Goal: Task Accomplishment & Management: Complete application form

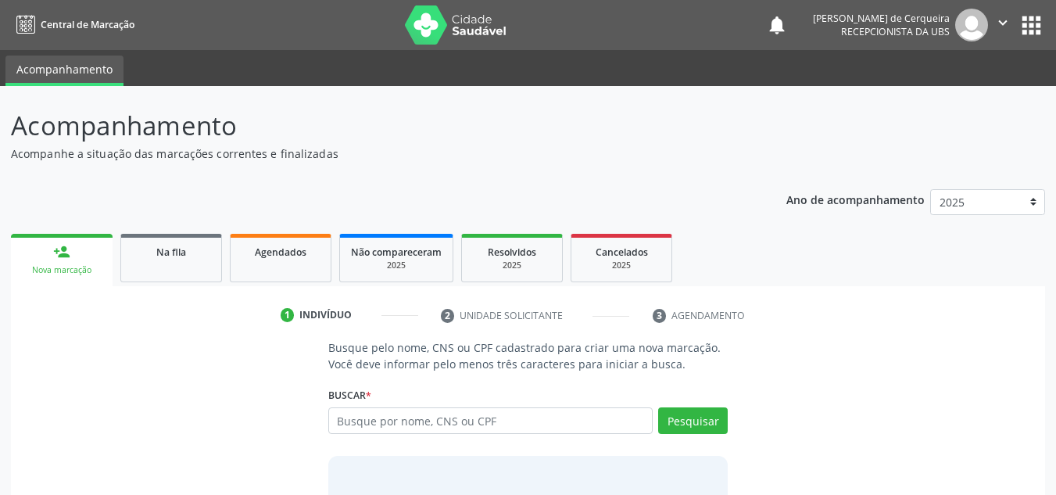
click at [391, 420] on input "text" at bounding box center [490, 420] width 325 height 27
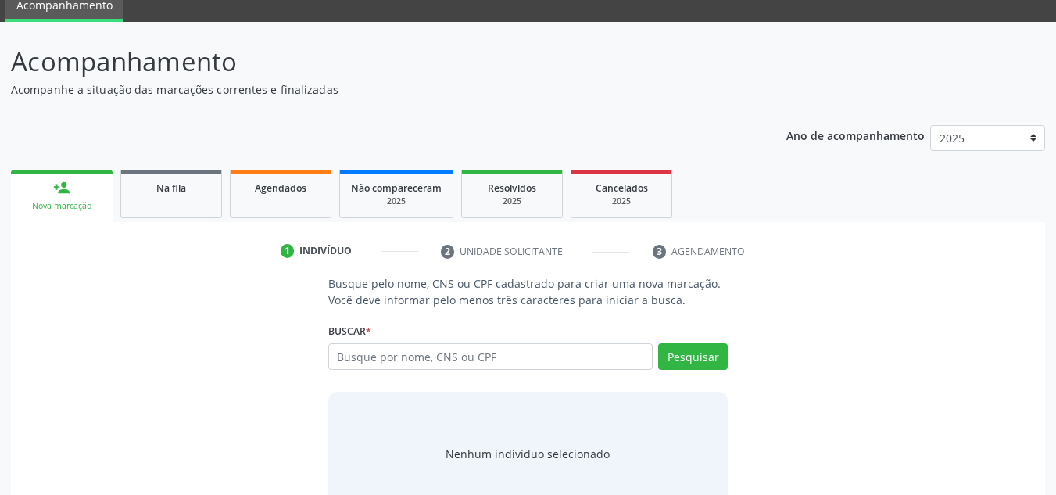
scroll to position [78, 0]
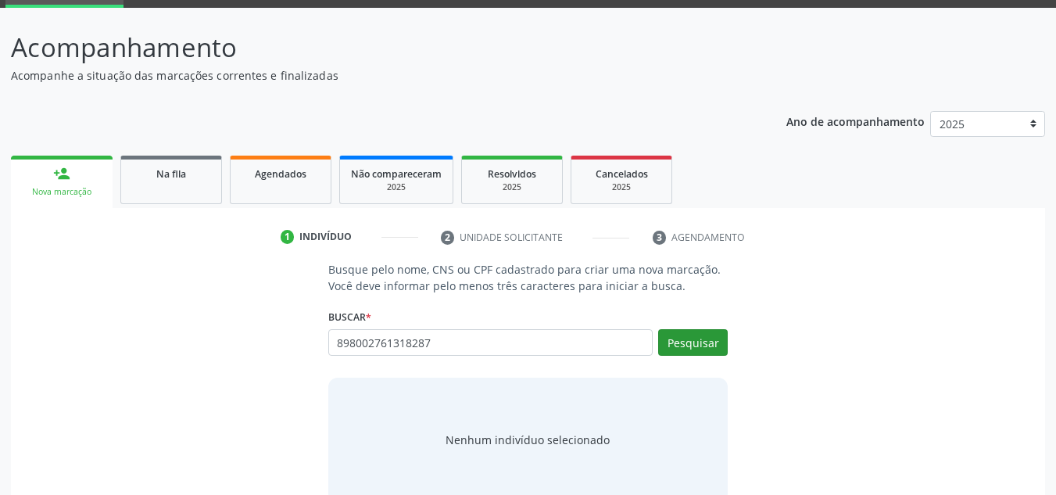
type input "898002761318287"
click at [704, 353] on button "Pesquisar" at bounding box center [693, 342] width 70 height 27
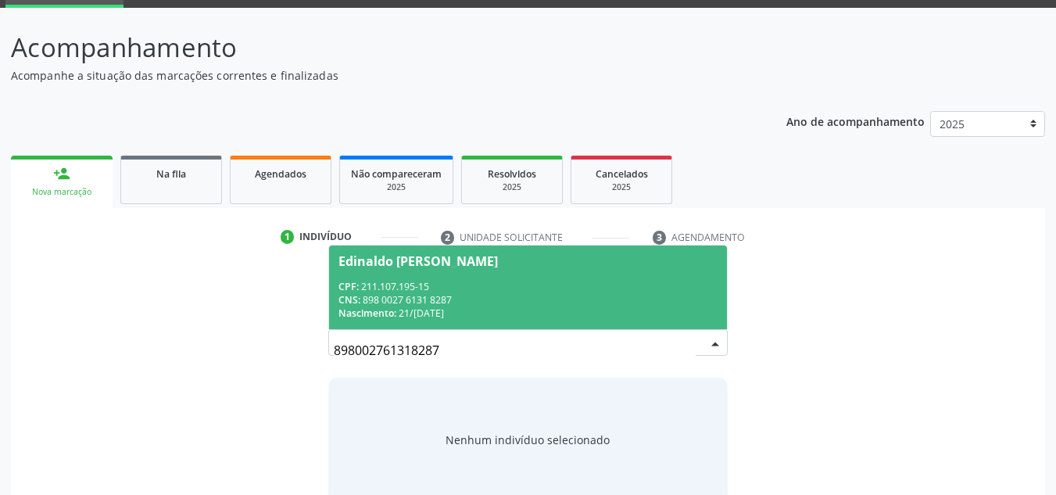
click at [516, 283] on div "CPF: 211.107.195-15" at bounding box center [528, 286] width 380 height 13
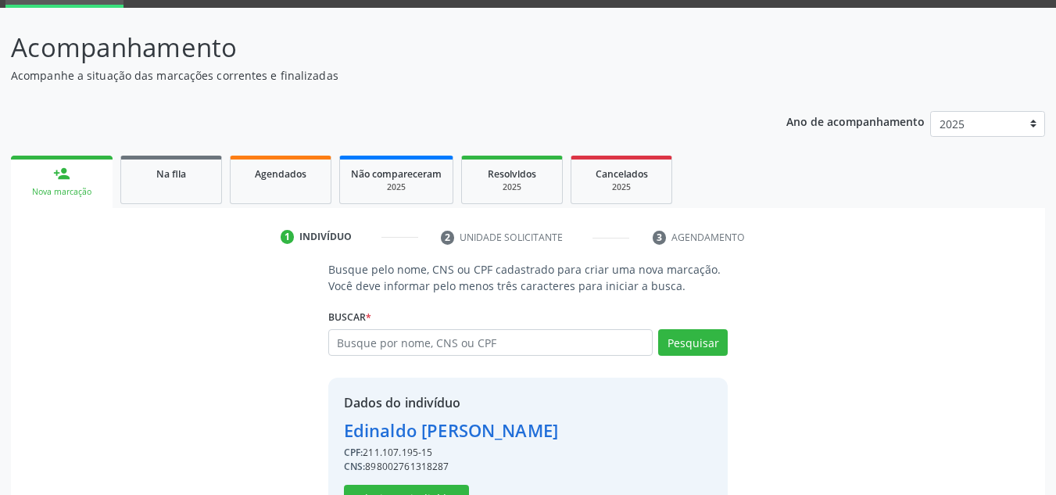
scroll to position [132, 0]
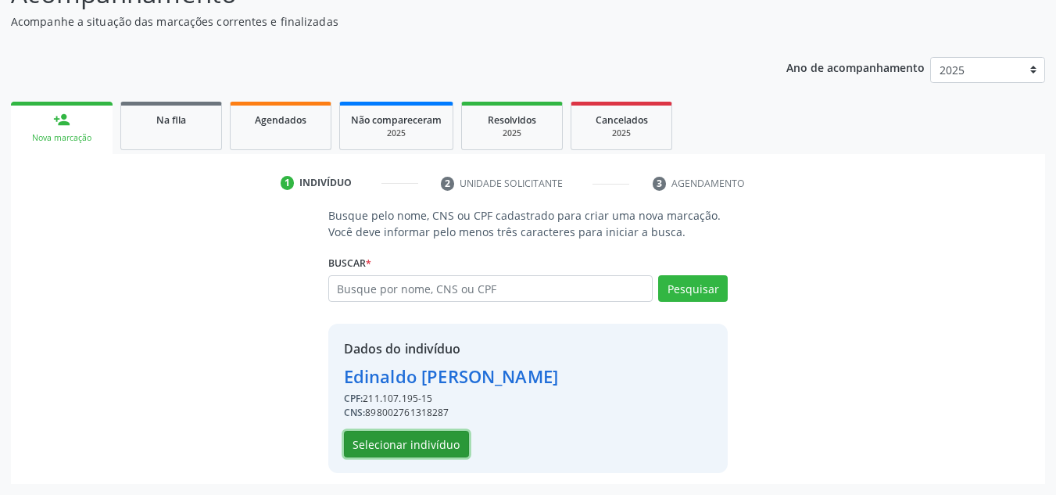
click at [424, 441] on button "Selecionar indivíduo" at bounding box center [406, 444] width 125 height 27
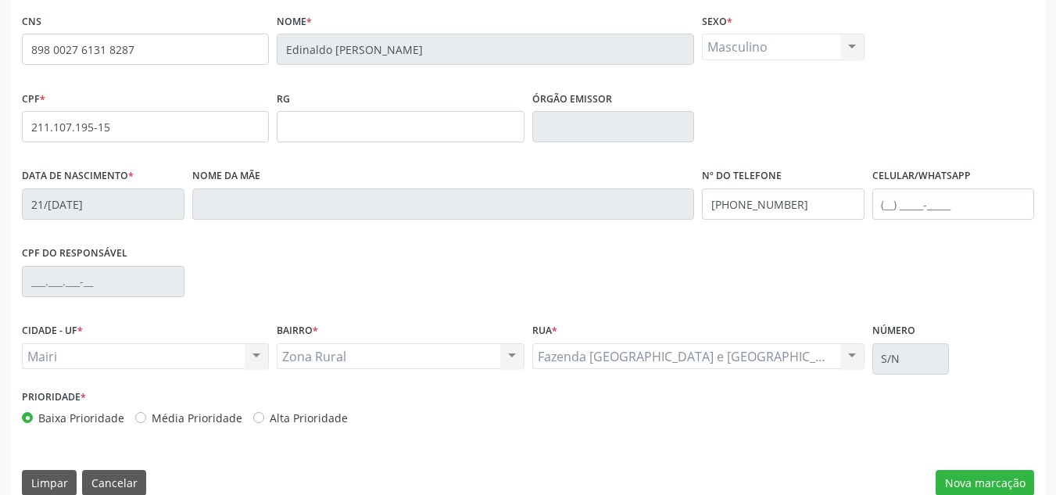
scroll to position [352, 0]
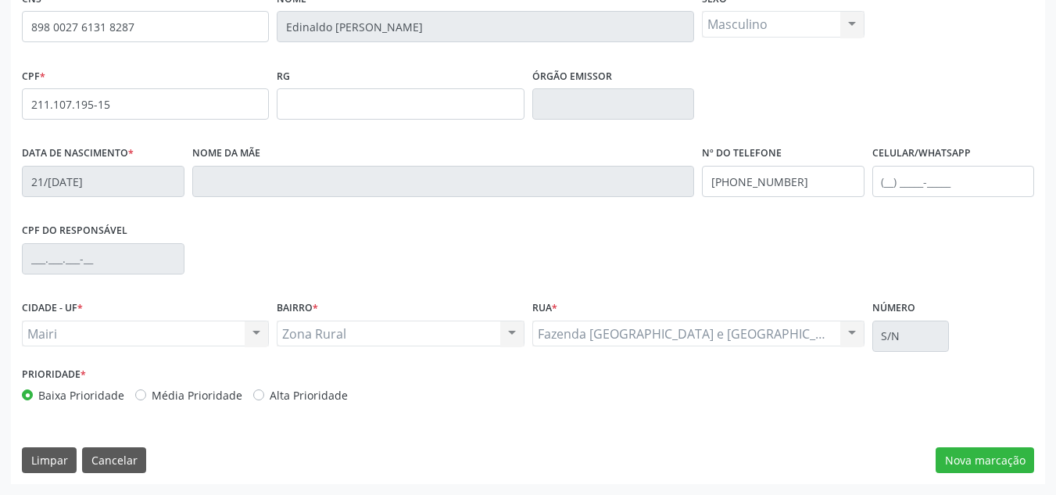
click at [259, 395] on div "Alta Prioridade" at bounding box center [300, 395] width 95 height 16
click at [270, 395] on label "Alta Prioridade" at bounding box center [309, 395] width 78 height 16
click at [253, 395] on input "Alta Prioridade" at bounding box center [258, 394] width 11 height 14
radio input "true"
click at [964, 456] on button "Nova marcação" at bounding box center [984, 460] width 98 height 27
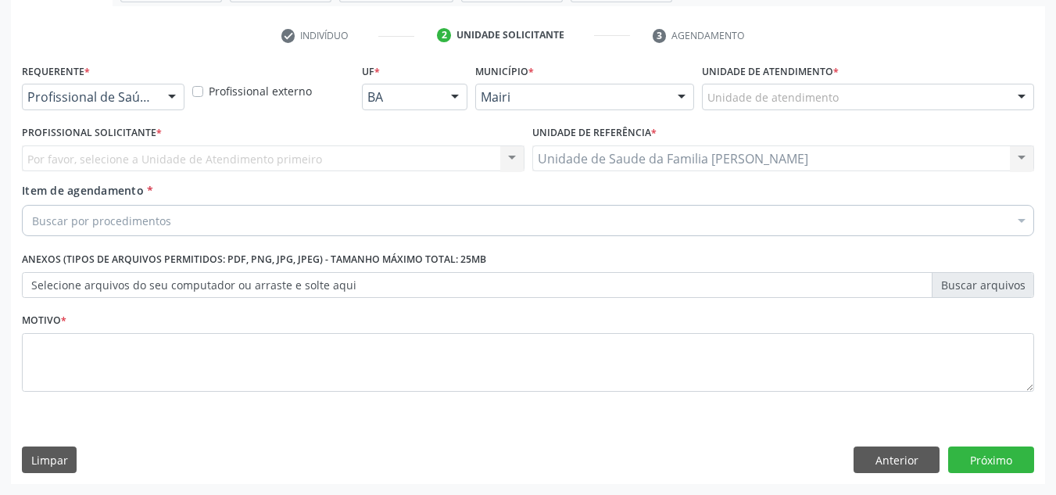
scroll to position [280, 0]
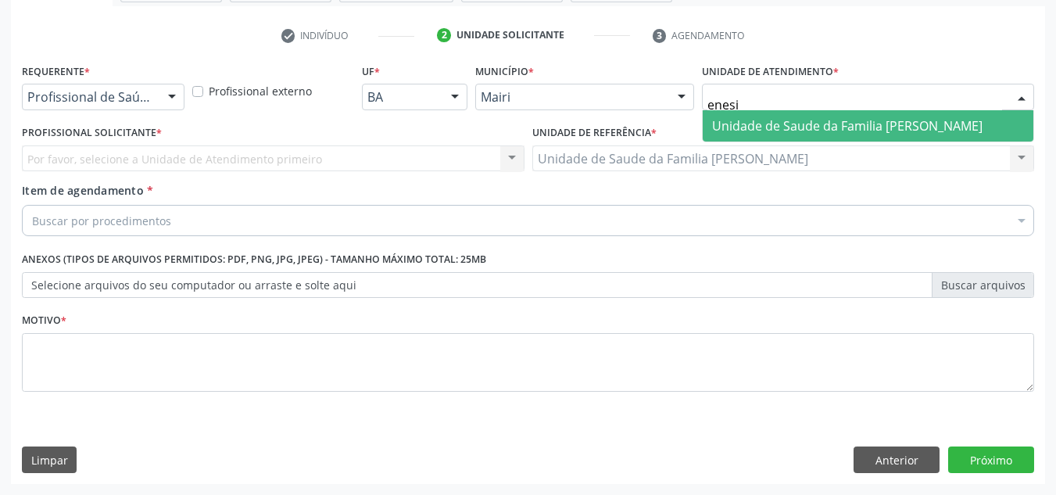
type input "enesia"
drag, startPoint x: 755, startPoint y: 127, endPoint x: 585, endPoint y: 129, distance: 169.6
click at [754, 127] on span "Unidade de Saude da Familia [PERSON_NAME]" at bounding box center [847, 125] width 270 height 17
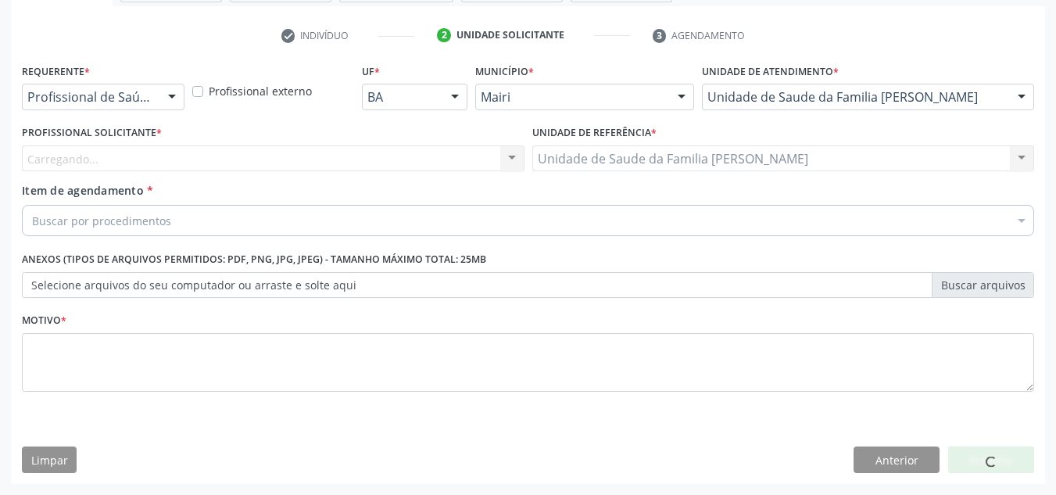
click at [120, 154] on div "Carregando... Nenhum resultado encontrado para: " " Não há nenhuma opção para s…" at bounding box center [273, 158] width 502 height 27
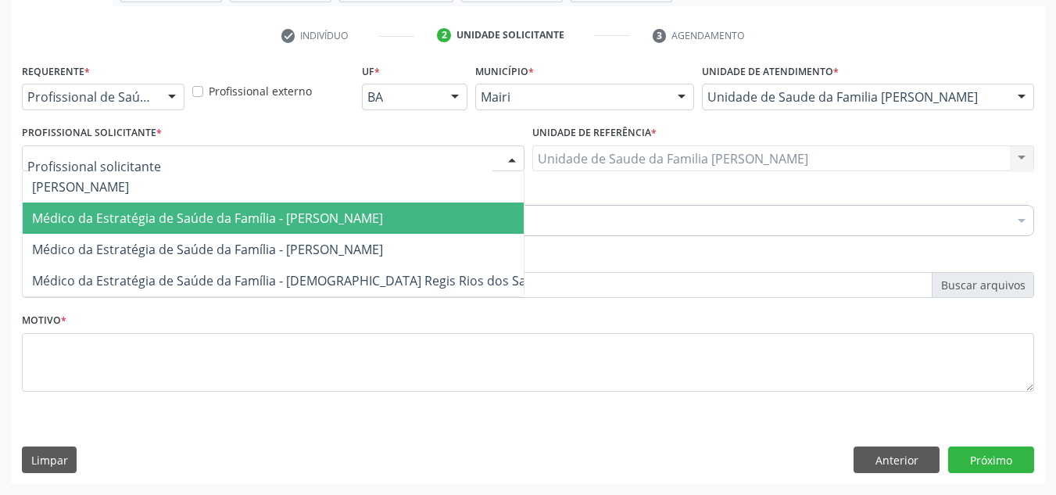
click at [130, 227] on span "Médico da Estratégia de Saúde da Família - [PERSON_NAME]" at bounding box center [292, 217] width 539 height 31
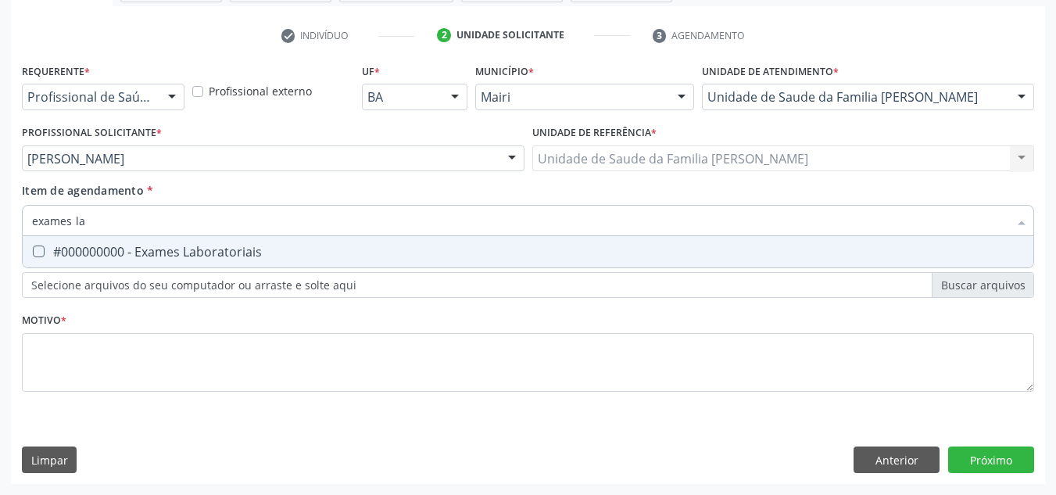
type input "exames lab"
click at [70, 264] on span "#000000000 - Exames Laboratoriais" at bounding box center [528, 251] width 1010 height 31
checkbox Laboratoriais "true"
drag, startPoint x: 170, startPoint y: 216, endPoint x: 0, endPoint y: 249, distance: 172.7
click at [0, 249] on div "Acompanhamento Acompanhe a situação das marcações correntes e finalizadas Relat…" at bounding box center [528, 150] width 1056 height 688
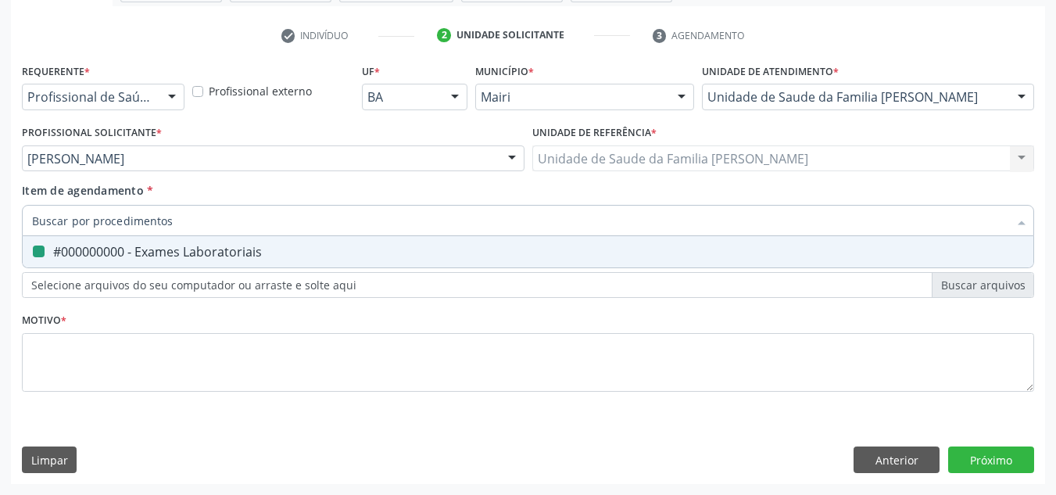
checkbox Laboratoriais "false"
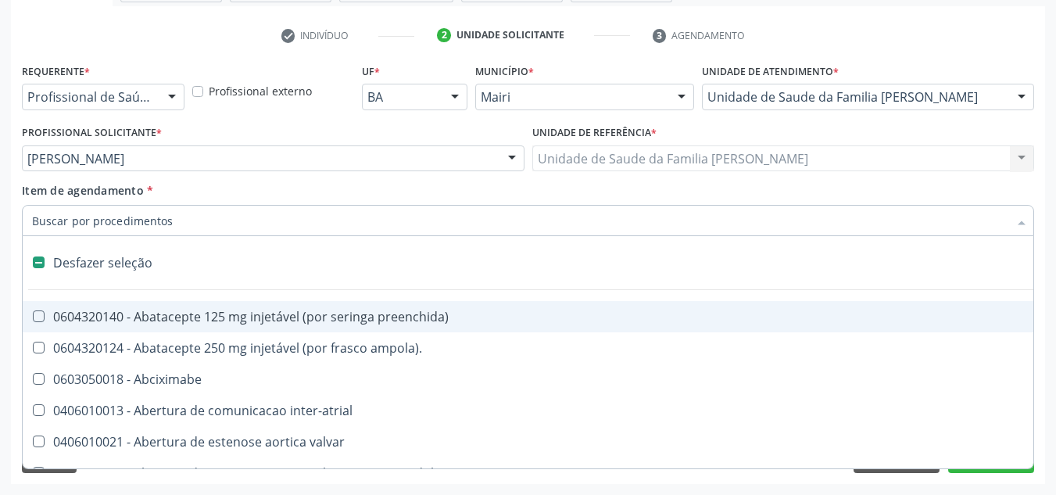
type input "e"
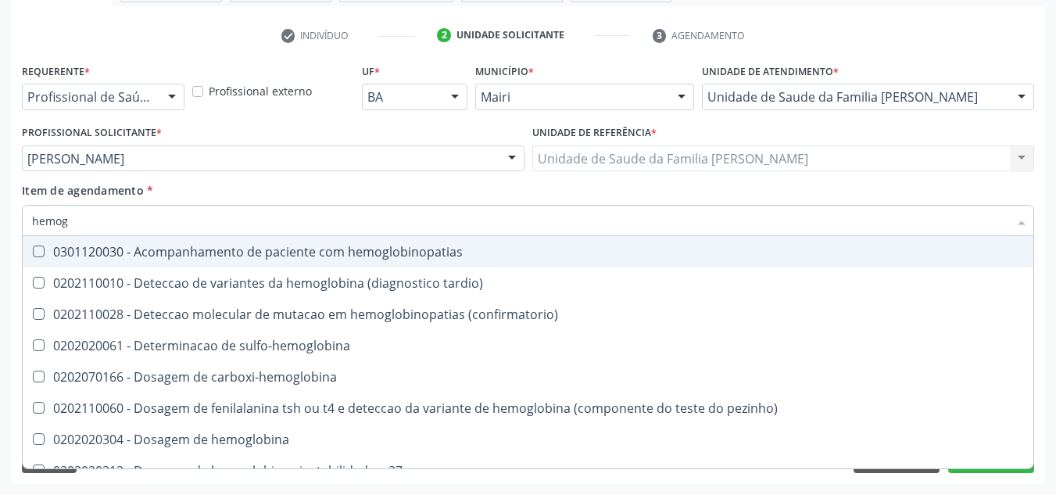
type input "hemogr"
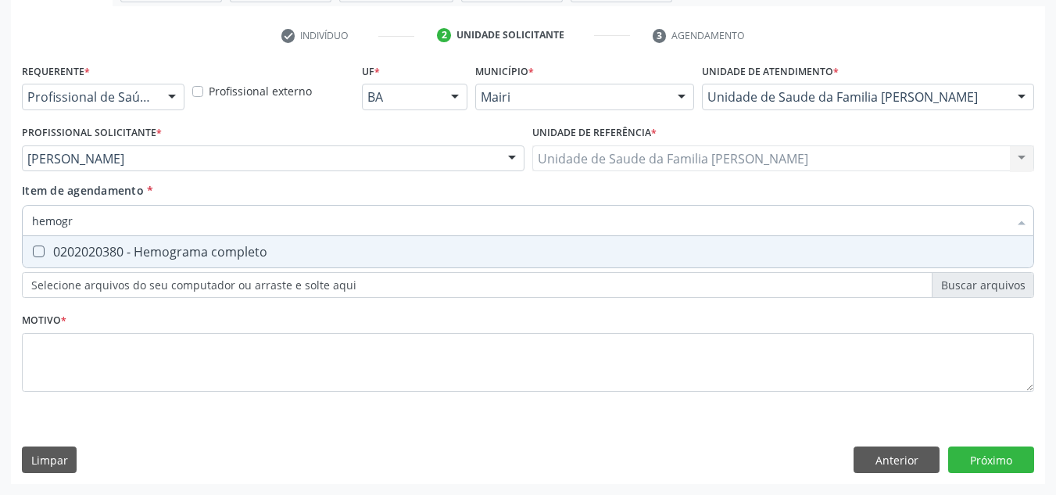
click at [92, 248] on div "0202020380 - Hemograma completo" at bounding box center [528, 251] width 992 height 13
checkbox completo "true"
drag, startPoint x: 98, startPoint y: 208, endPoint x: 21, endPoint y: 234, distance: 81.8
click at [21, 234] on div "Item de agendamento * hemogr Desfazer seleção 0202020380 - Hemograma completo N…" at bounding box center [528, 212] width 1020 height 60
checkbox completo "false"
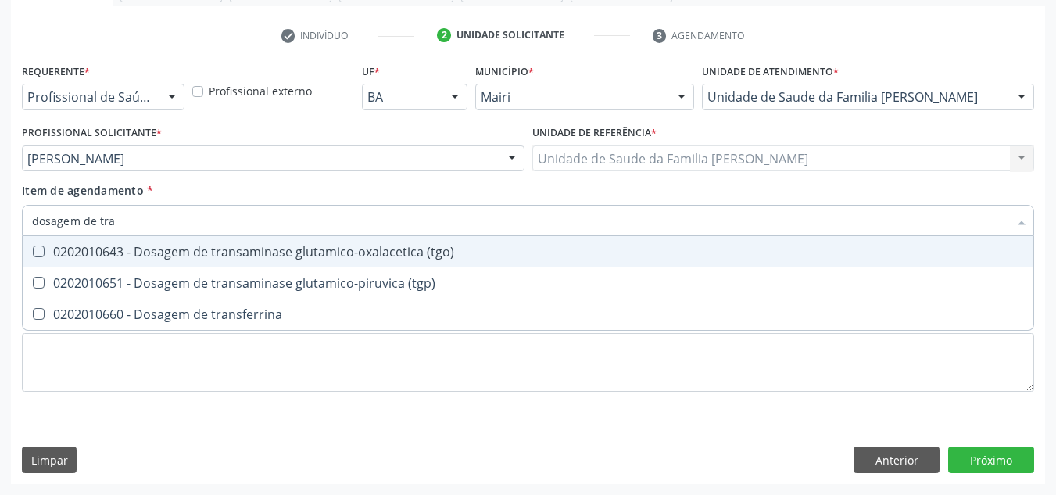
type input "dosagem de tran"
drag, startPoint x: 345, startPoint y: 248, endPoint x: 323, endPoint y: 275, distance: 34.5
click at [332, 268] on ul "Desfazer seleção 0202010643 - Dosagem de transaminase glutamico-oxalacetica (tg…" at bounding box center [528, 283] width 1010 height 94
click at [159, 245] on div "0202010643 - Dosagem de transaminase glutamico-oxalacetica (tgo)" at bounding box center [528, 251] width 992 height 13
checkbox \(tgo\) "true"
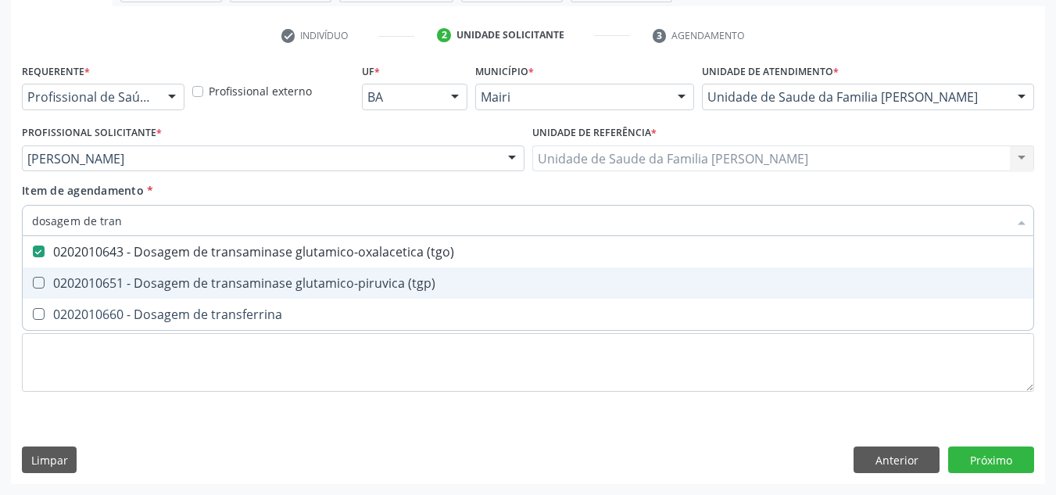
click at [134, 277] on div "0202010651 - Dosagem de transaminase glutamico-piruvica (tgp)" at bounding box center [528, 283] width 992 height 13
checkbox \(tgp\) "true"
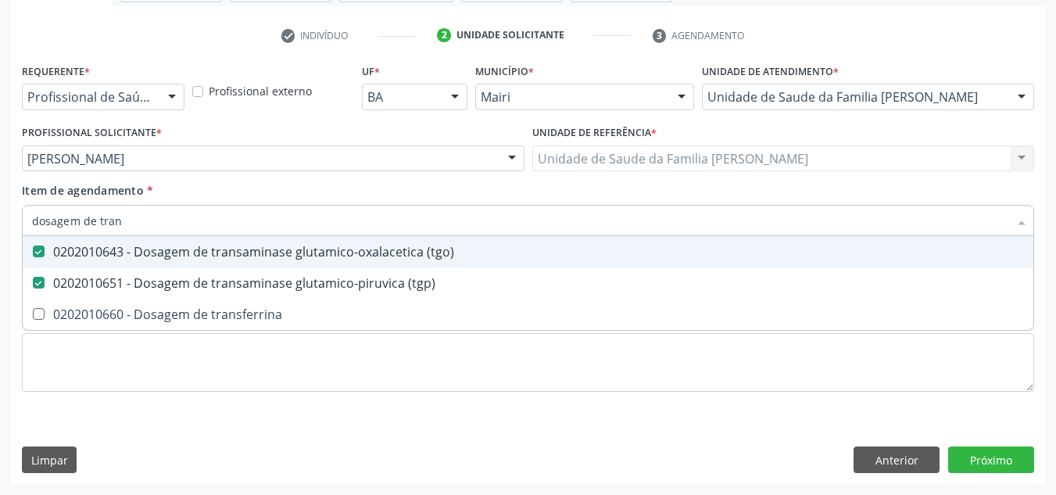
click at [138, 221] on input "dosagem de tran" at bounding box center [520, 220] width 976 height 31
drag, startPoint x: 138, startPoint y: 221, endPoint x: 13, endPoint y: 227, distance: 124.4
click at [14, 227] on div "Requerente * Profissional de Saúde Profissional de Saúde Paciente Nenhum result…" at bounding box center [528, 271] width 1034 height 424
checkbox \(tgo\) "false"
checkbox \(tgp\) "false"
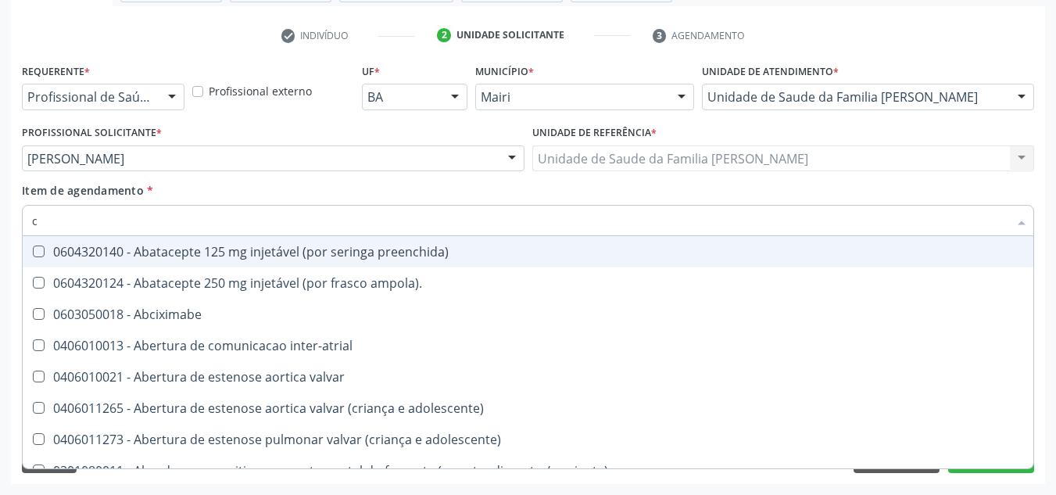
type input "co"
checkbox oncologia "true"
checkbox videolaparoscopica "true"
checkbox osseo "true"
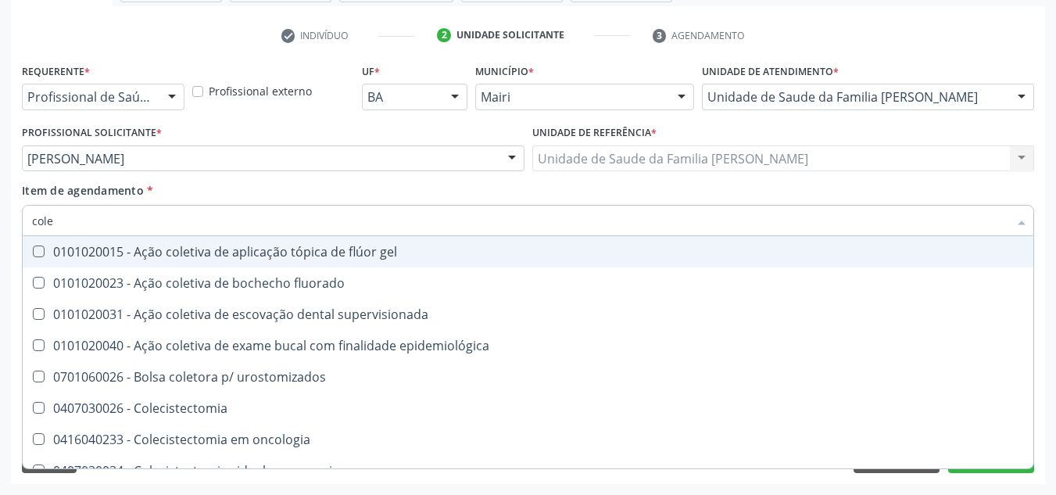
type input "coles"
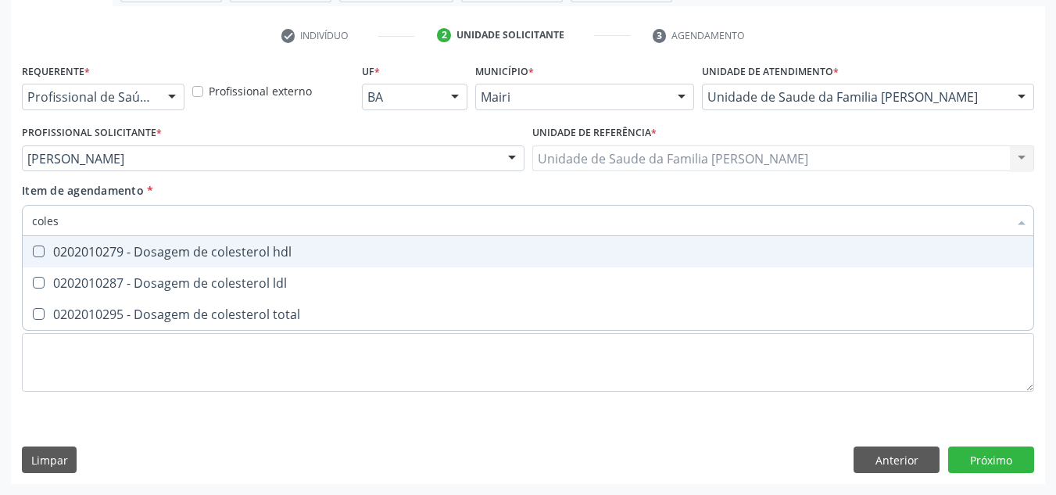
click at [45, 255] on div "0202010279 - Dosagem de colesterol hdl" at bounding box center [528, 251] width 992 height 13
checkbox hdl "true"
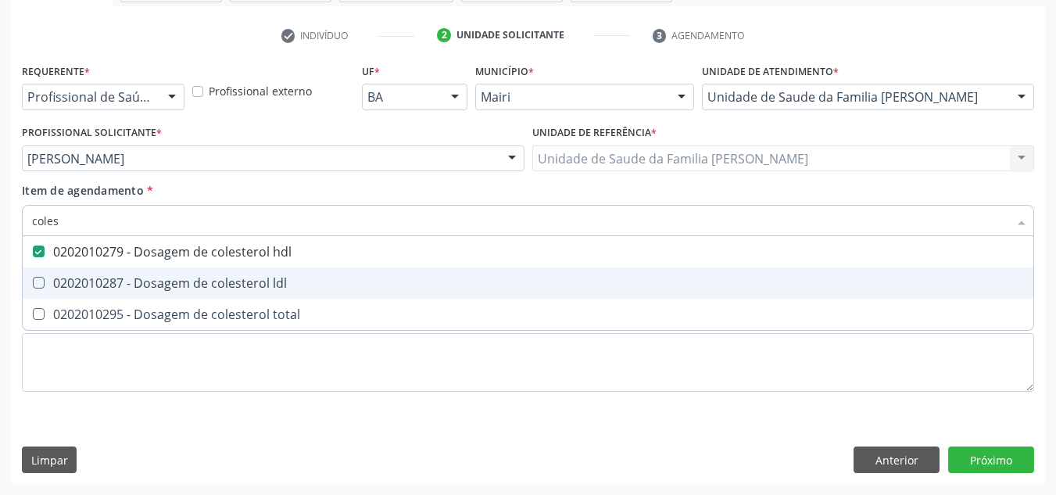
click at [57, 279] on div "0202010287 - Dosagem de colesterol ldl" at bounding box center [528, 283] width 992 height 13
checkbox ldl "true"
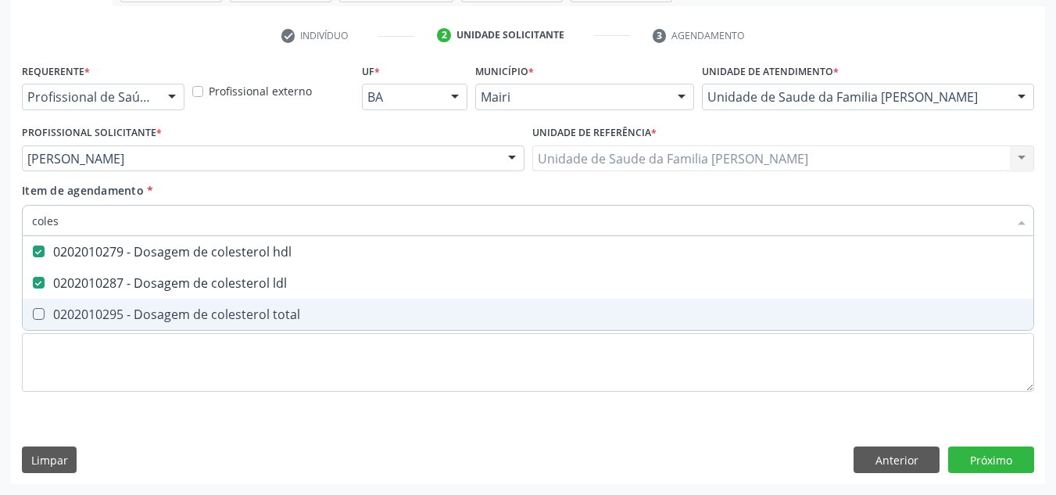
drag, startPoint x: 57, startPoint y: 311, endPoint x: 67, endPoint y: 286, distance: 27.0
click at [58, 312] on div "0202010295 - Dosagem de colesterol total" at bounding box center [528, 314] width 992 height 13
checkbox total "true"
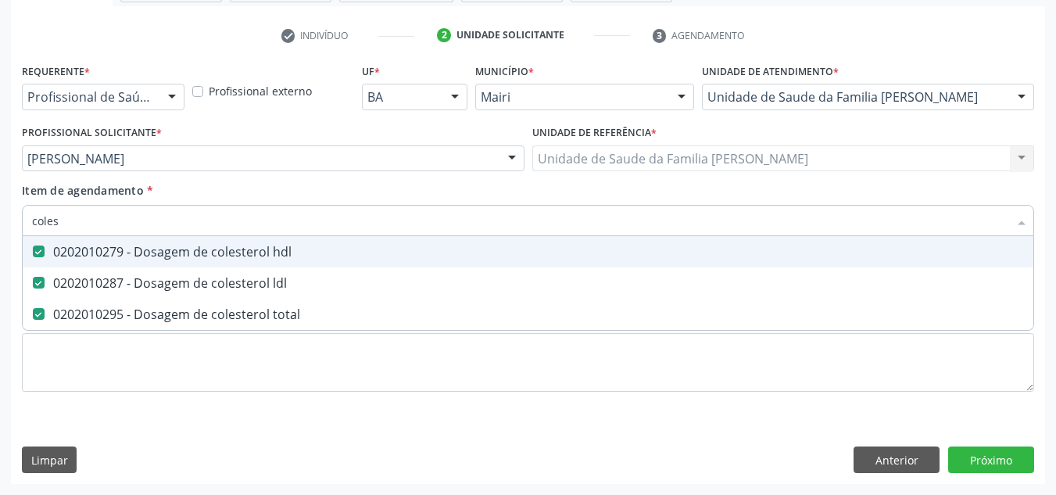
drag, startPoint x: 63, startPoint y: 214, endPoint x: 0, endPoint y: 224, distance: 64.1
click at [0, 224] on div "Acompanhamento Acompanhe a situação das marcações correntes e finalizadas Relat…" at bounding box center [528, 150] width 1056 height 688
checkbox hdl "false"
checkbox ldl "false"
checkbox total "false"
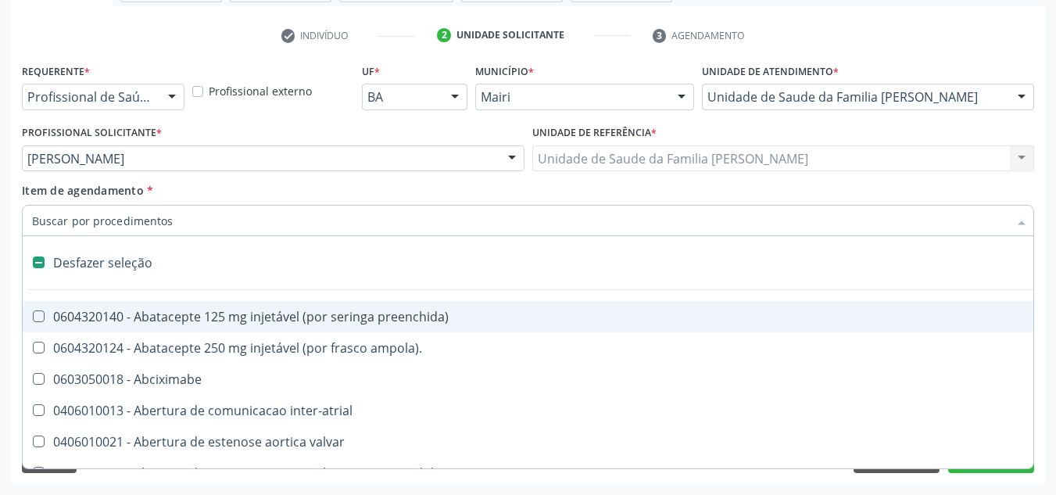
type input "h"
checkbox lactente\) "true"
checkbox joelho "true"
type input "he"
checkbox link "true"
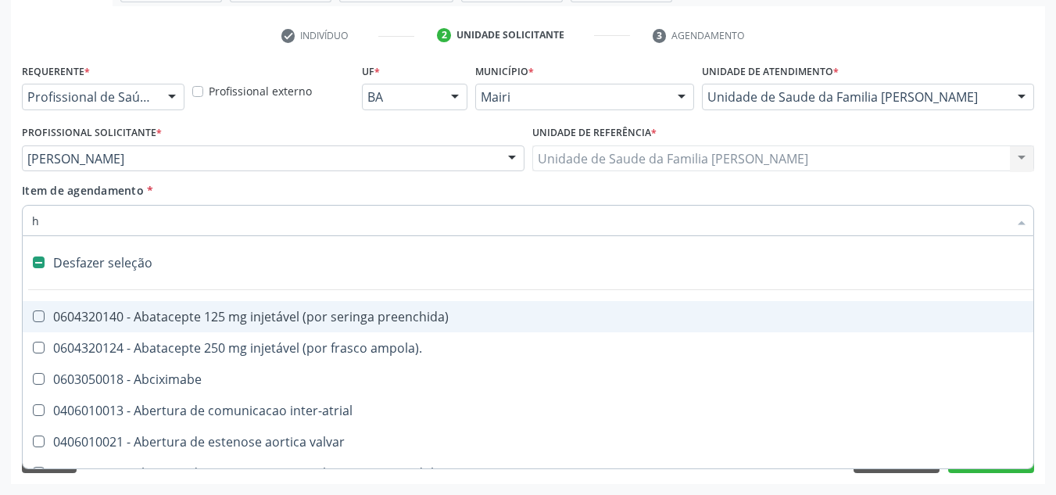
checkbox lactente\) "false"
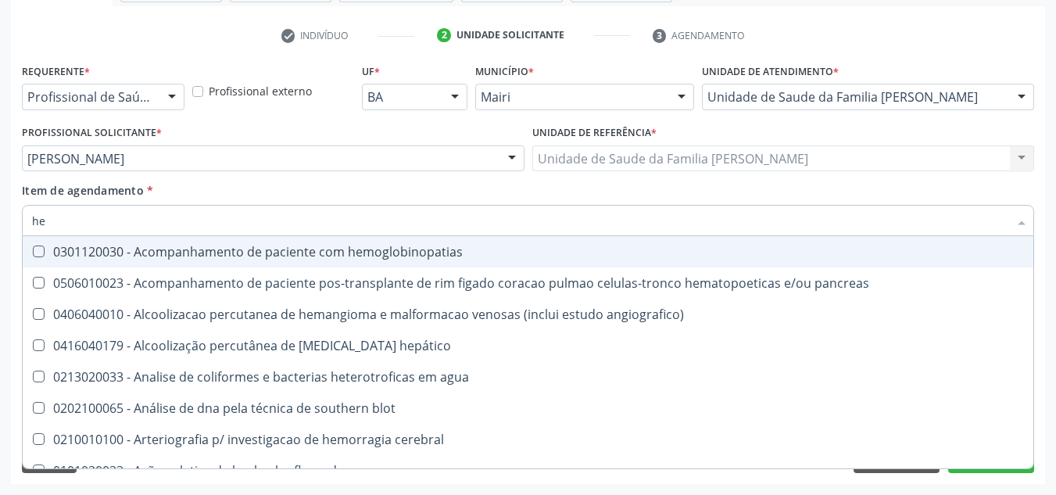
type input "hem"
checkbox transplante "true"
checkbox completo "false"
type input "hemo"
checkbox retro-retal "true"
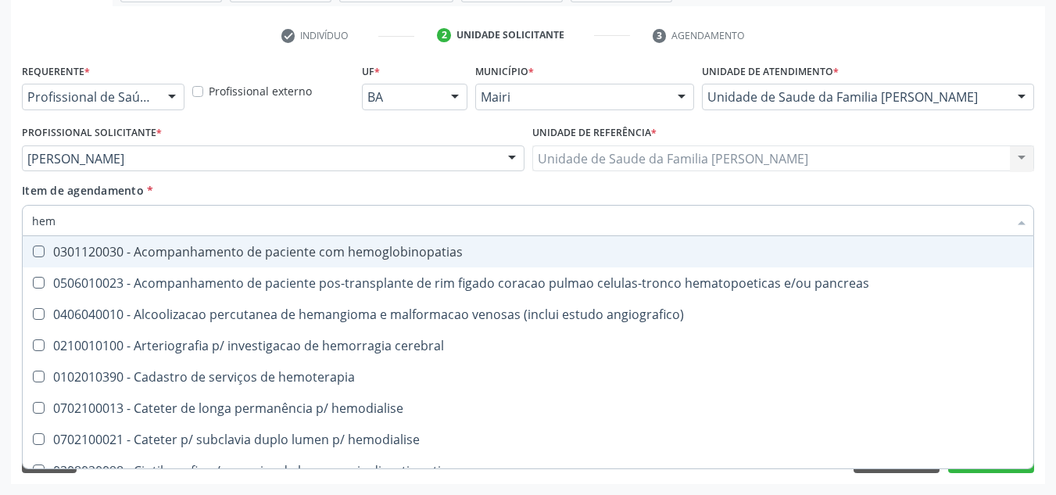
checkbox completo "false"
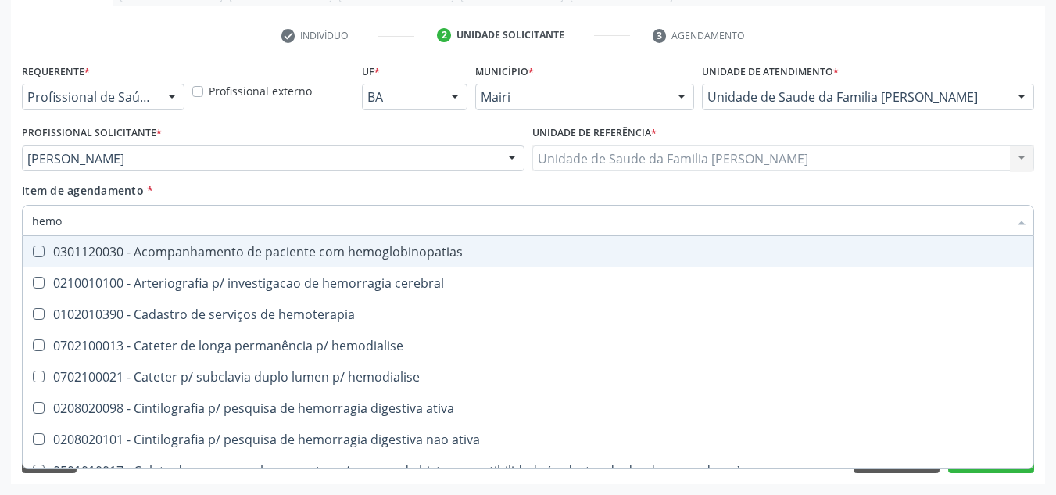
type input "hemog"
checkbox carboxi-hemoglobina "true"
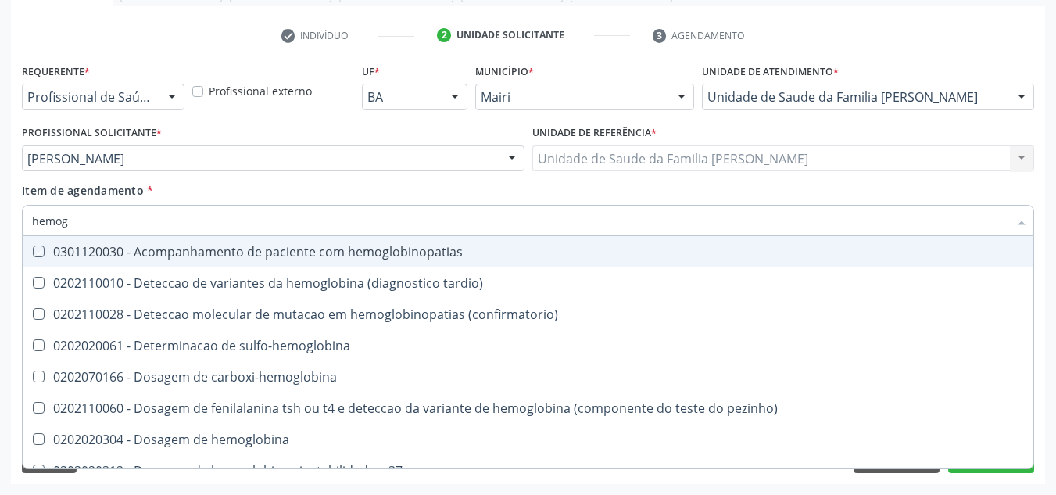
type input "hemogr"
checkbox hemoglobinopatias "true"
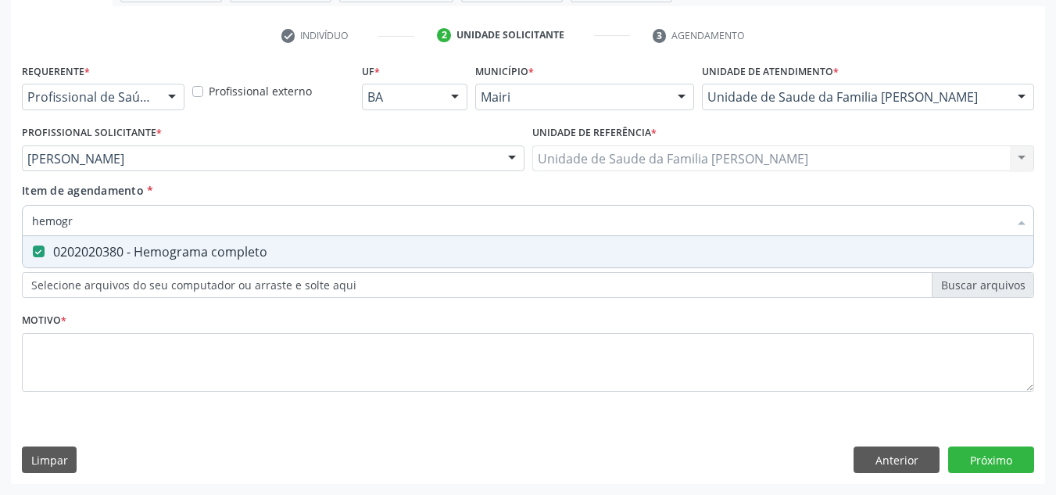
type input "hemog"
checkbox completo "false"
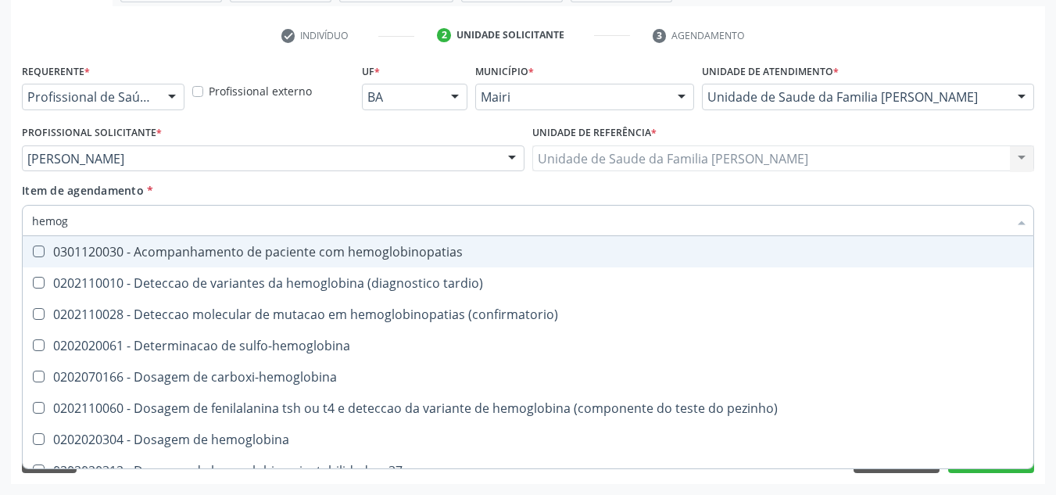
type input "hemo"
checkbox completo "false"
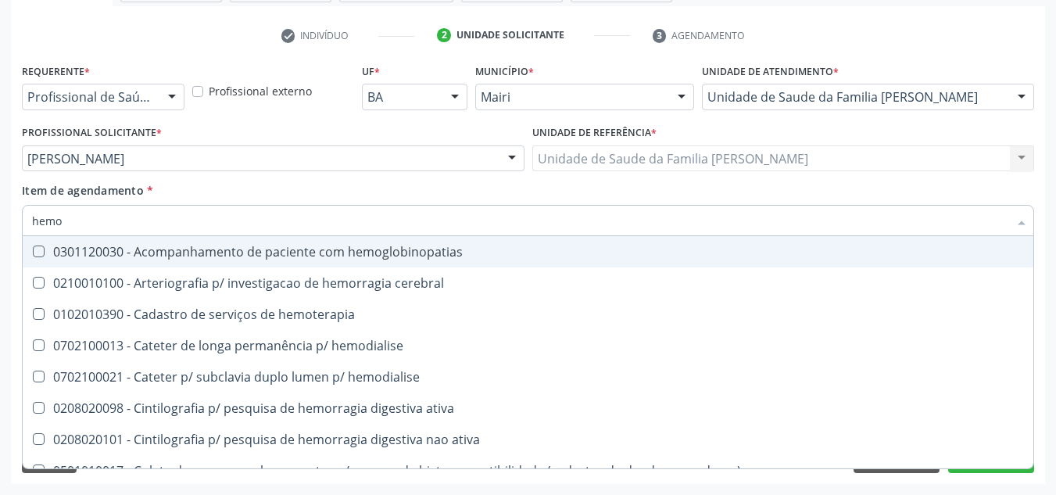
type input "hem"
checkbox completo "false"
checkbox hemorragicas "true"
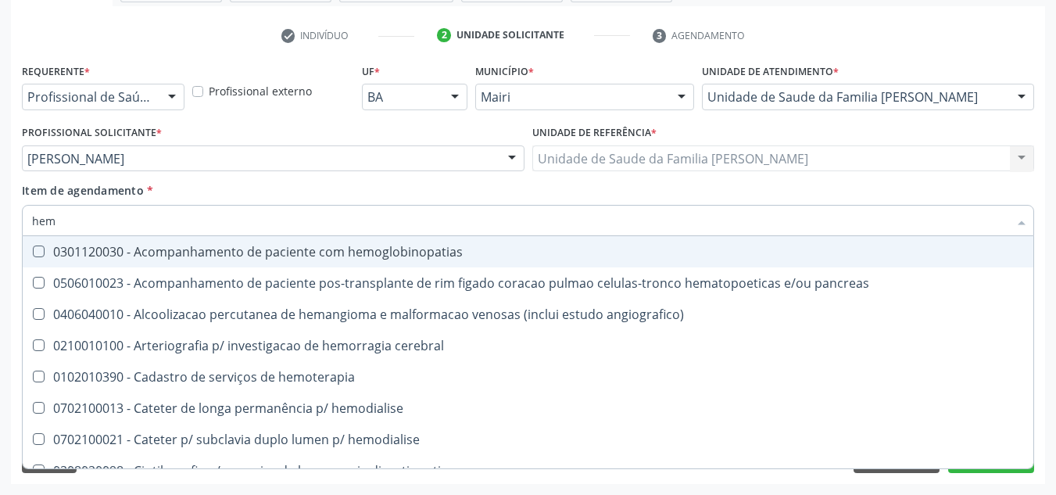
type input "he"
checkbox completo "false"
checkbox hemodialise "true"
type input "h"
checkbox hemodialise "false"
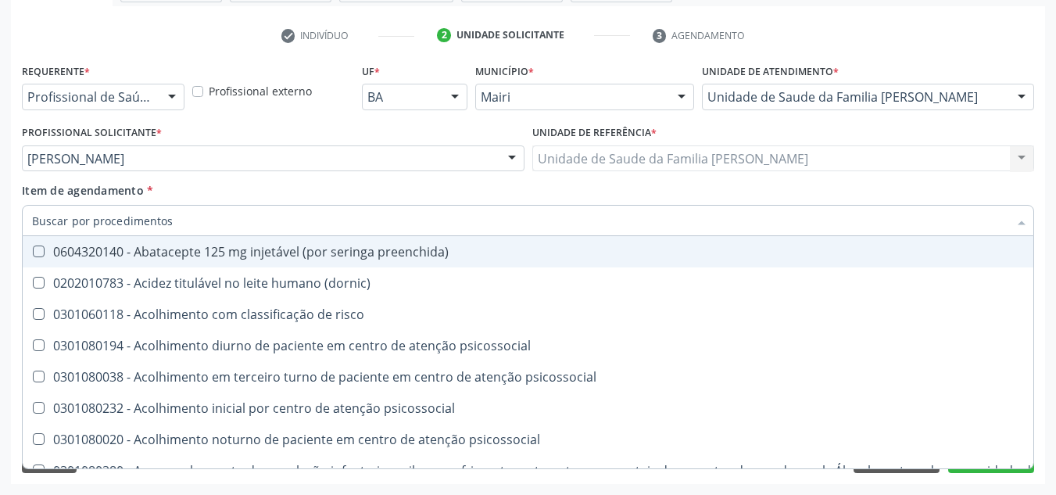
checkbox hdl "false"
checkbox completo "false"
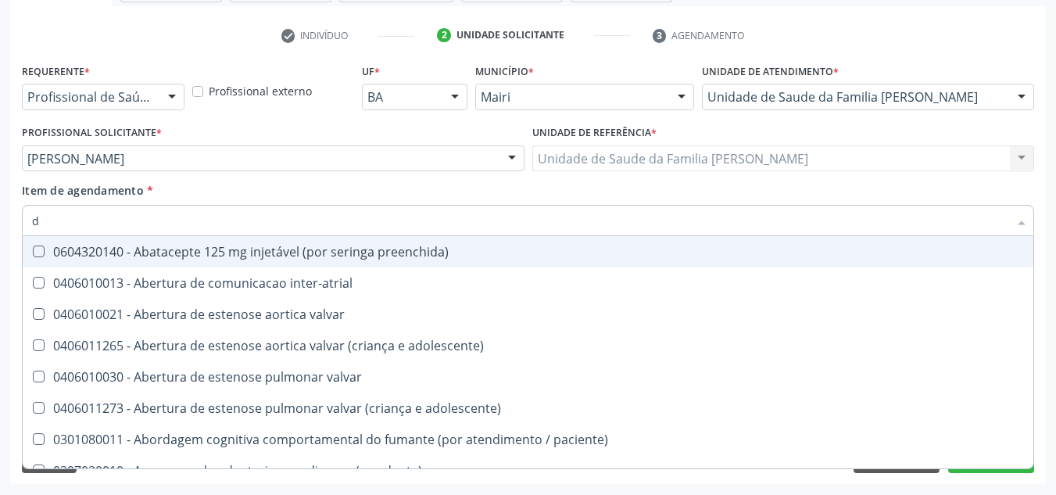
type input "do"
checkbox intersetoriais "true"
checkbox psicossocial "true"
checkbox danos "true"
checkbox \(par\) "true"
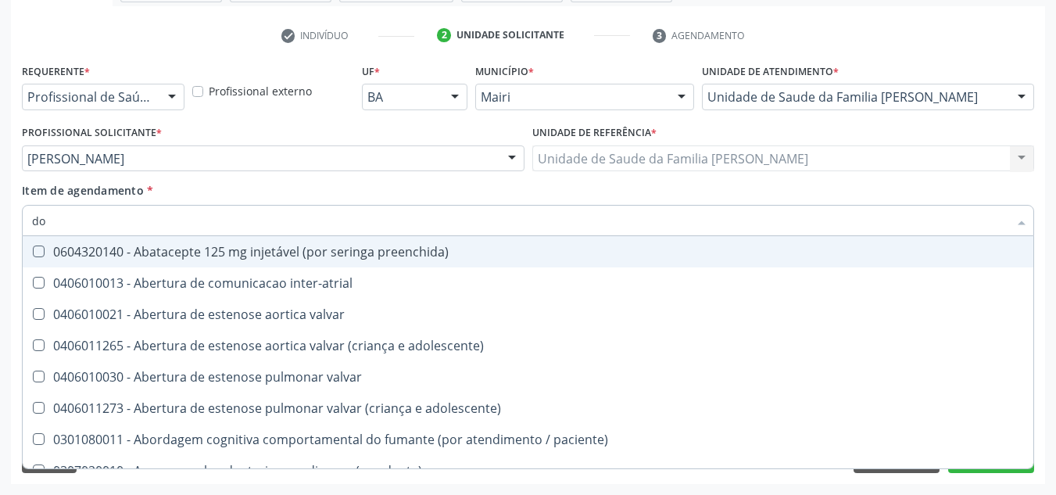
checkbox \(par\) "true"
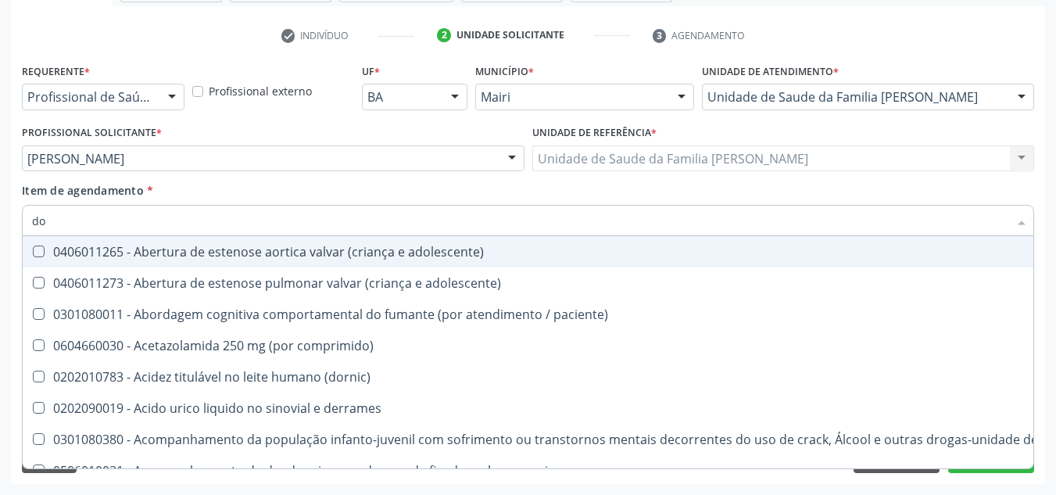
type input "dos"
checkbox uterino "true"
checkbox transplantado "true"
checkbox x "true"
checkbox adolescente\) "true"
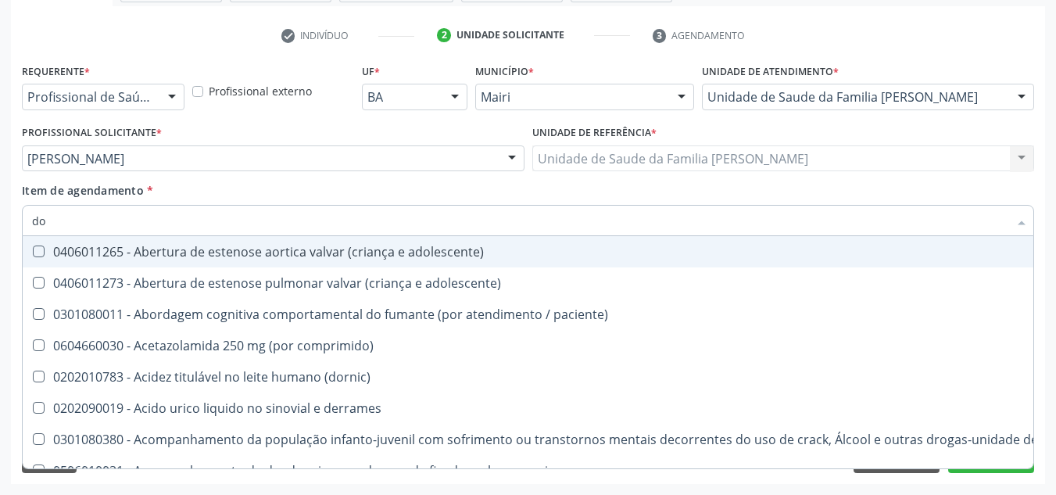
checkbox adolescente\) "true"
checkbox hdl "false"
checkbox ldl "false"
checkbox total "false"
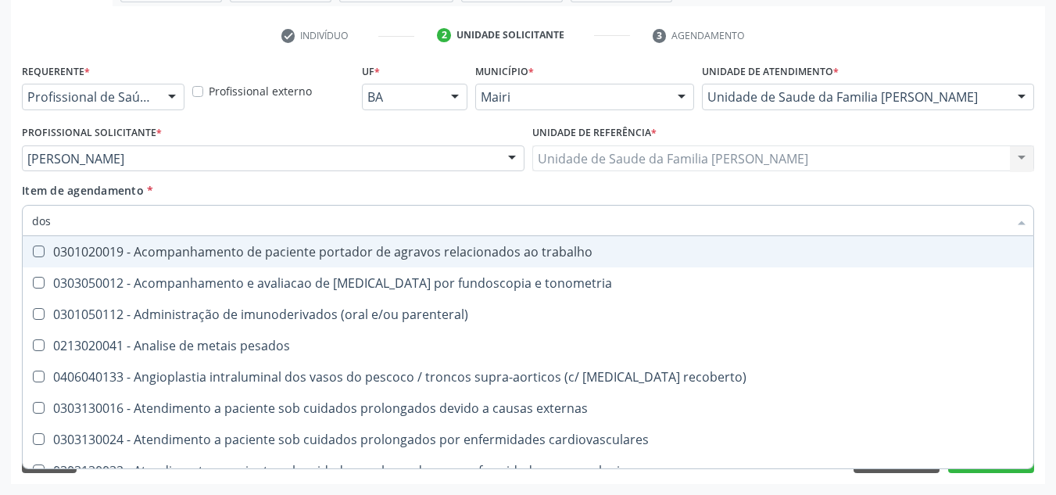
type input "dosa"
checkbox acetona "true"
checkbox \(serotonina\) "true"
checkbox ascorbico "true"
checkbox hdl "false"
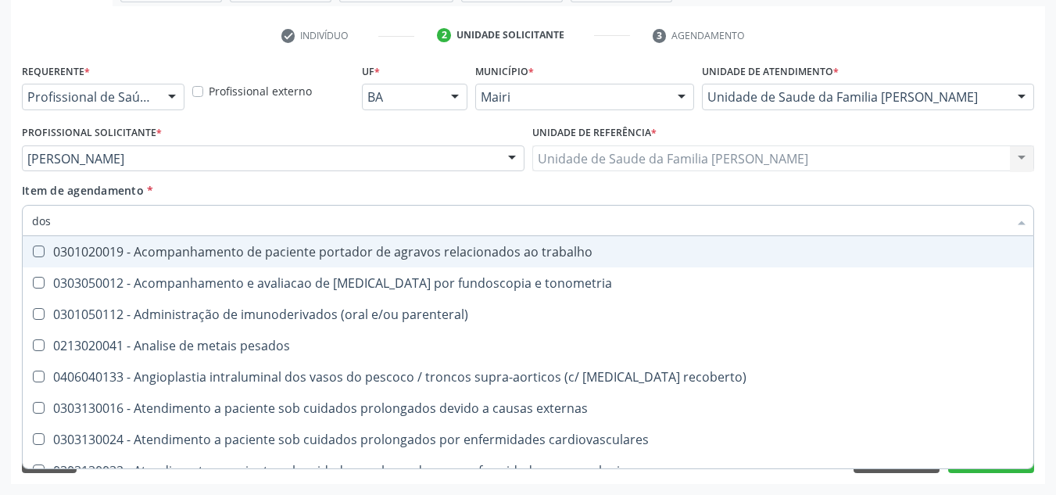
checkbox ldl "false"
checkbox total "false"
checkbox \(lh\) "true"
checkbox \(tsh\) "true"
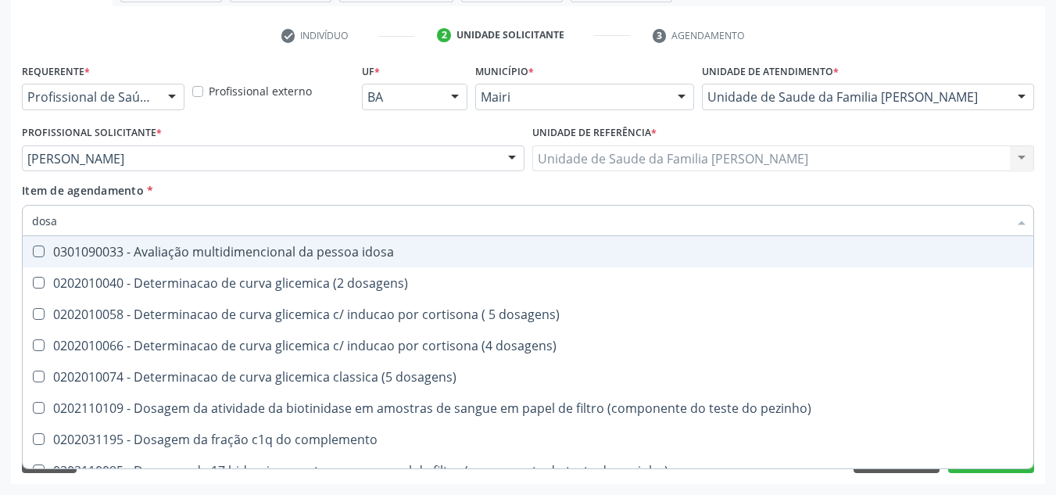
type input "dosag"
checkbox cobre "true"
checkbox total "false"
checkbox livre\) "true"
checkbox \(tgp\) "false"
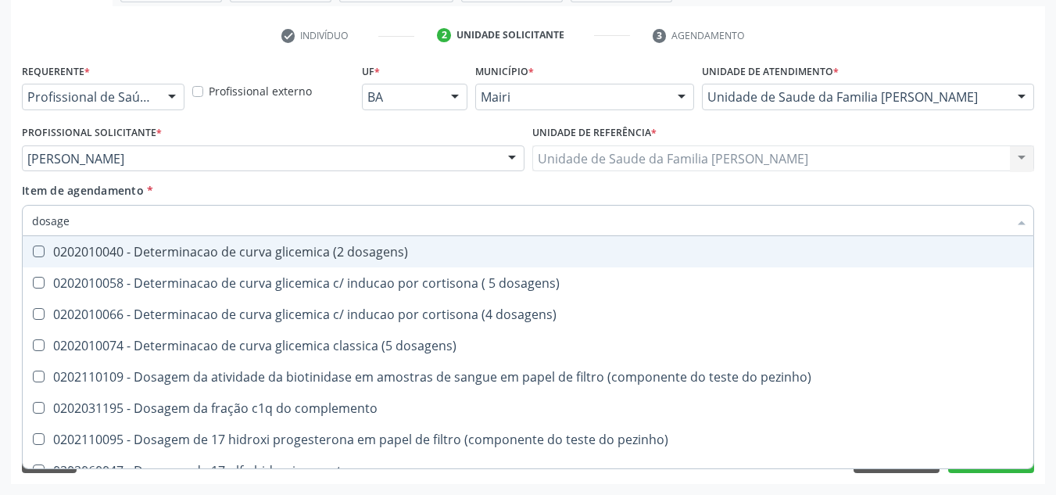
type input "dosagem"
checkbox citrato "true"
checkbox cloreto "true"
checkbox suor "true"
checkbox hdl "false"
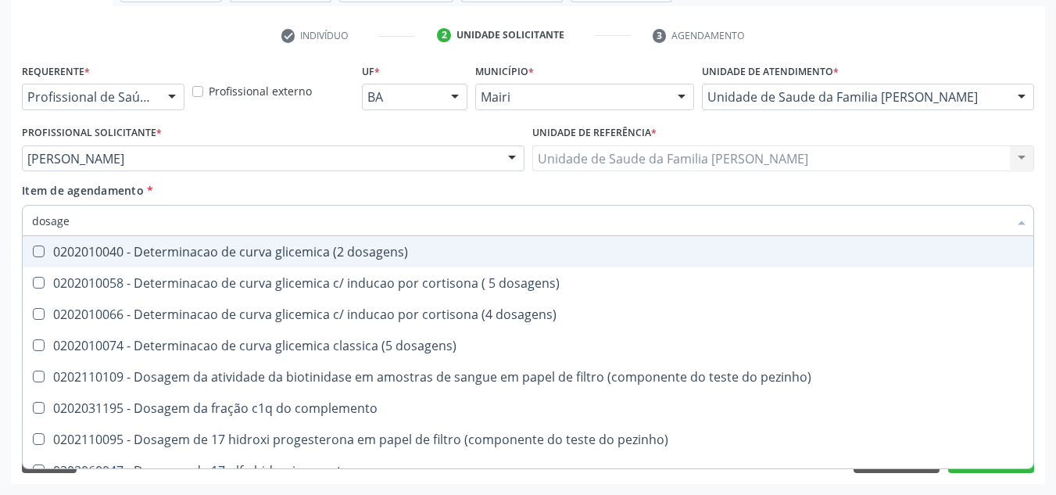
checkbox ldl "false"
checkbox total "false"
checkbox tiocianato "true"
checkbox tireoglobulina "true"
checkbox \(tgo\) "false"
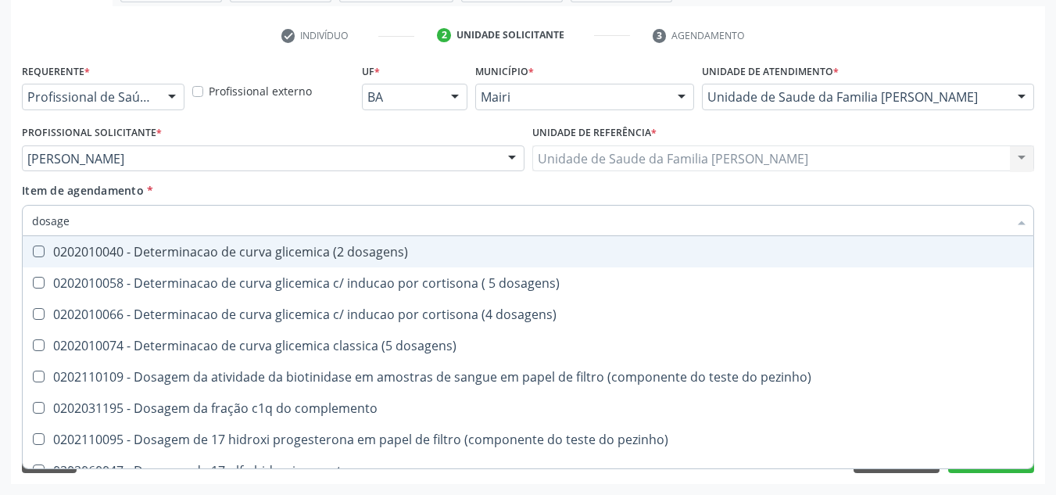
checkbox \(tgp\) "false"
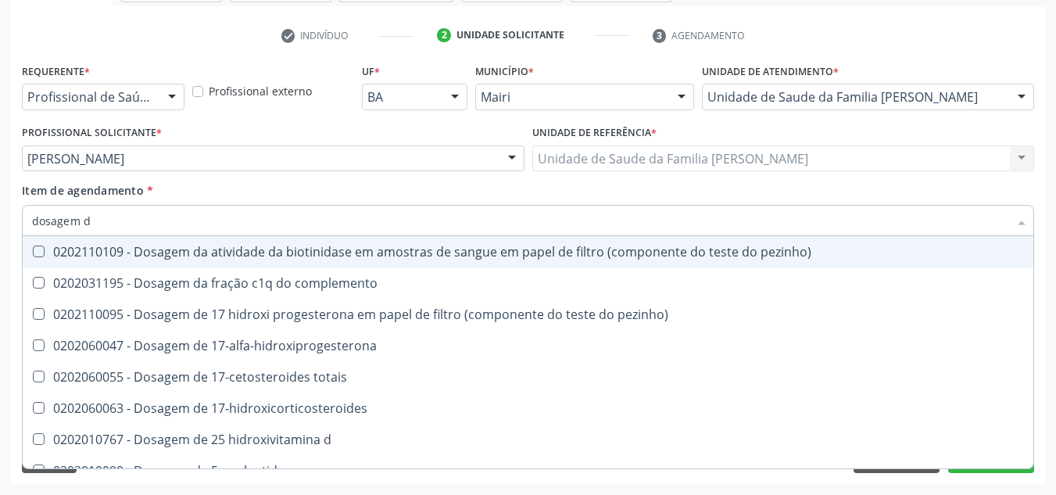
type input "dosagem de"
checkbox suor "true"
checkbox cobre "true"
checkbox ldl "false"
checkbox total "false"
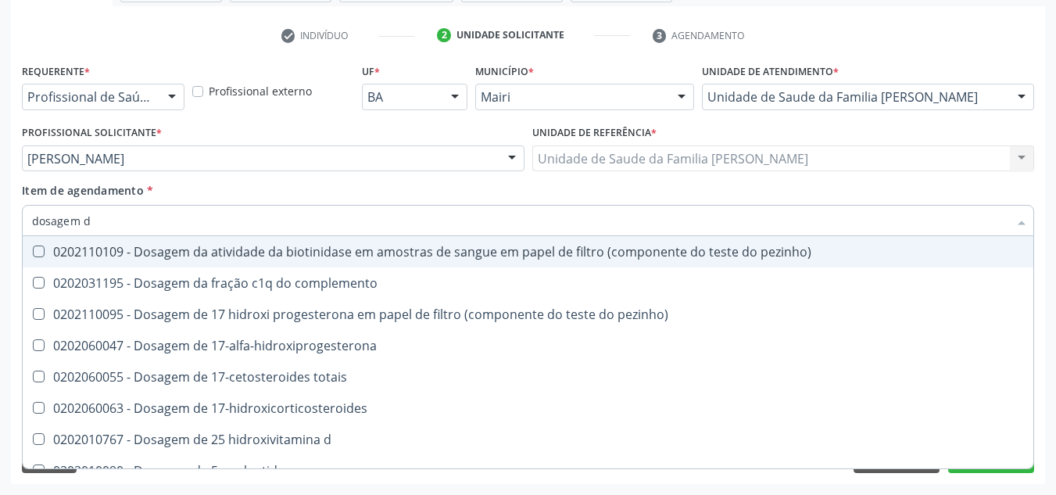
checkbox \(t4\) "true"
checkbox livre\) "true"
checkbox \(tgo\) "false"
checkbox \(tgp\) "false"
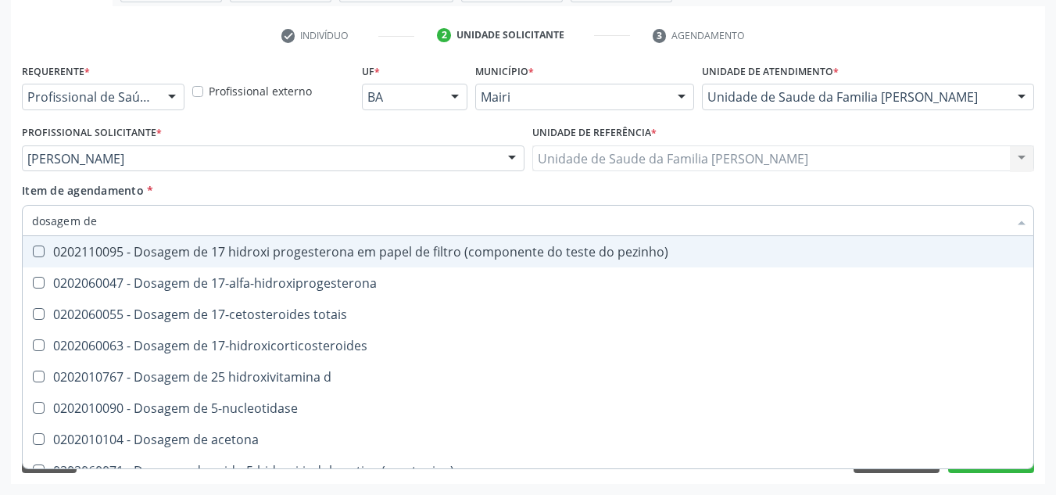
type input "dosagem de c"
checkbox \(acth\) "true"
checkbox ala-desidratase "true"
checkbox etilico "true"
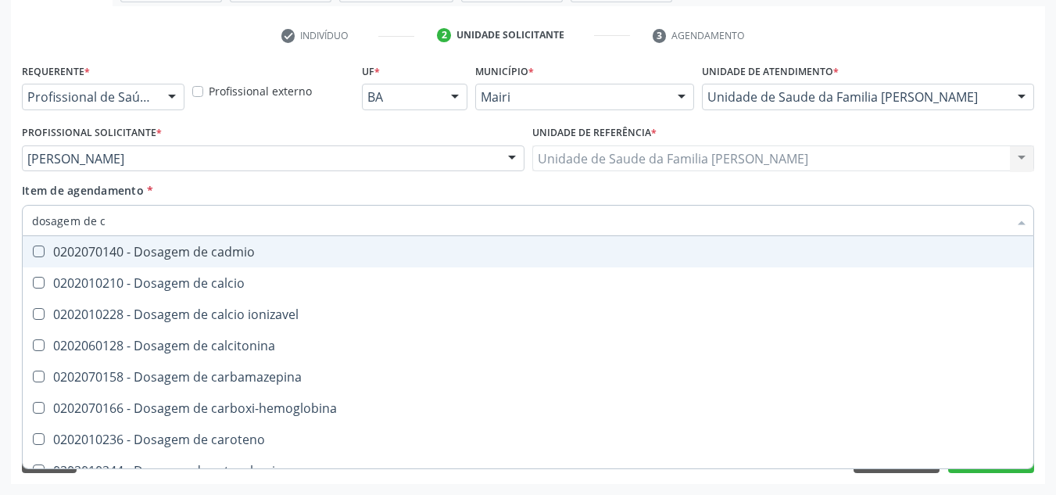
type input "dosagem de cr"
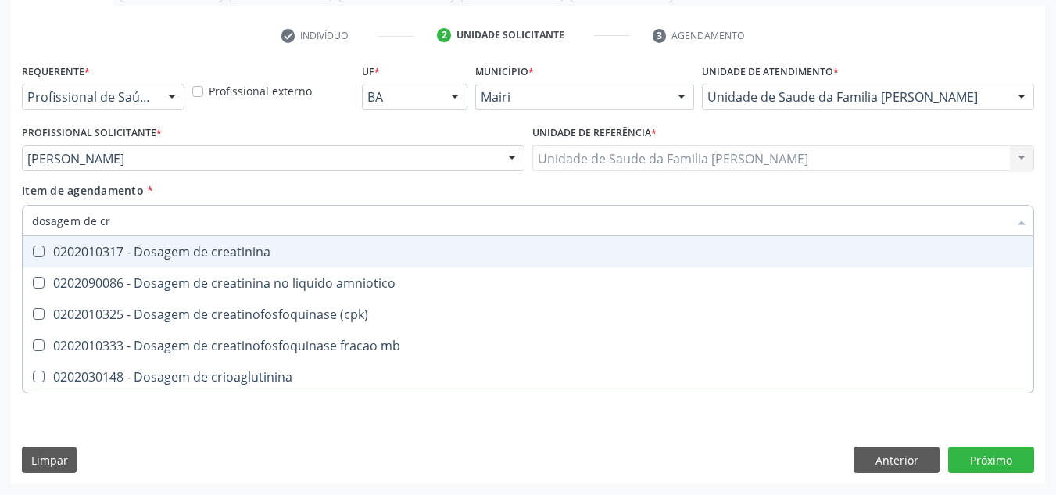
drag, startPoint x: 48, startPoint y: 260, endPoint x: 76, endPoint y: 247, distance: 30.4
click at [52, 259] on span "0202010317 - Dosagem de creatinina" at bounding box center [528, 251] width 1010 height 31
checkbox creatinina "true"
drag, startPoint x: 80, startPoint y: 234, endPoint x: 0, endPoint y: 251, distance: 81.5
click at [0, 251] on div "Acompanhamento Acompanhe a situação das marcações correntes e finalizadas Relat…" at bounding box center [528, 150] width 1056 height 688
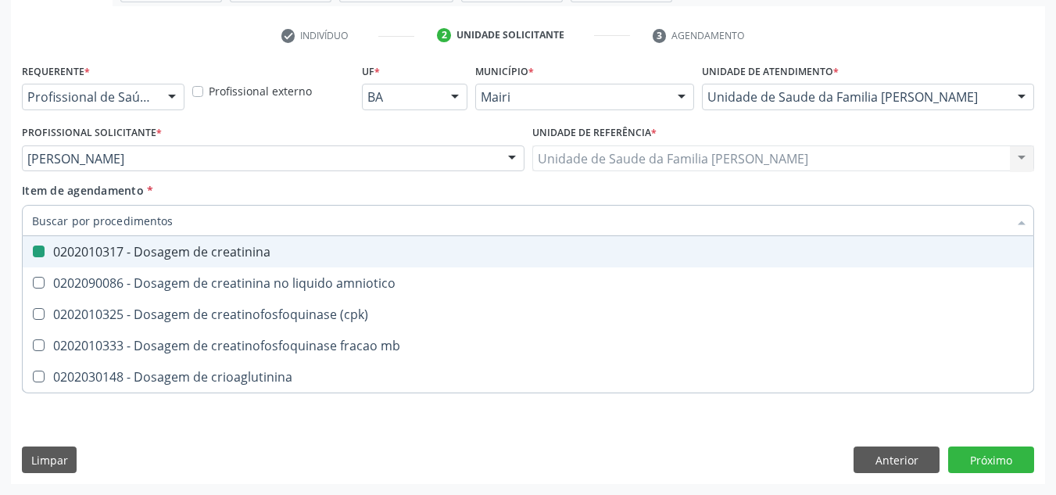
checkbox creatinina "false"
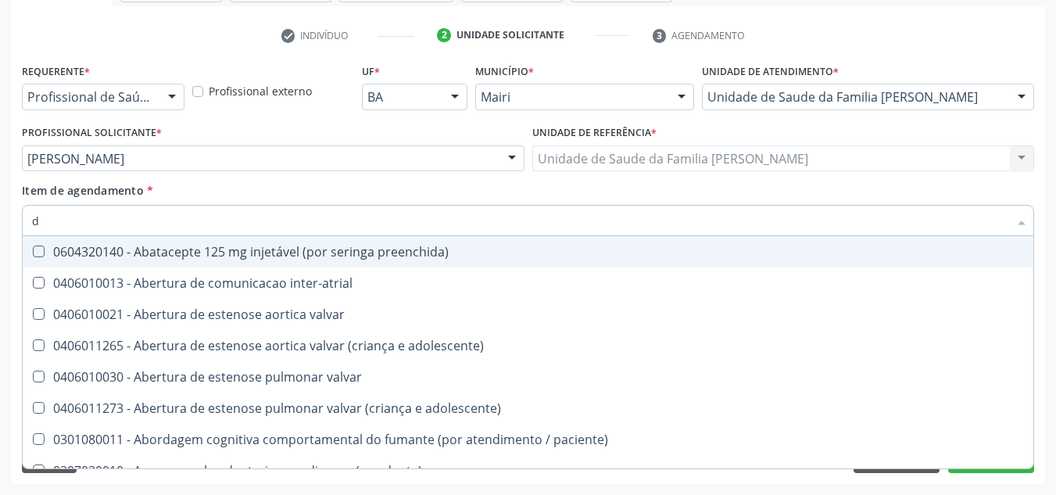
type input "do"
checkbox intersetoriais "true"
checkbox psicossocial "true"
checkbox danos "true"
checkbox \(diagnóstica\) "true"
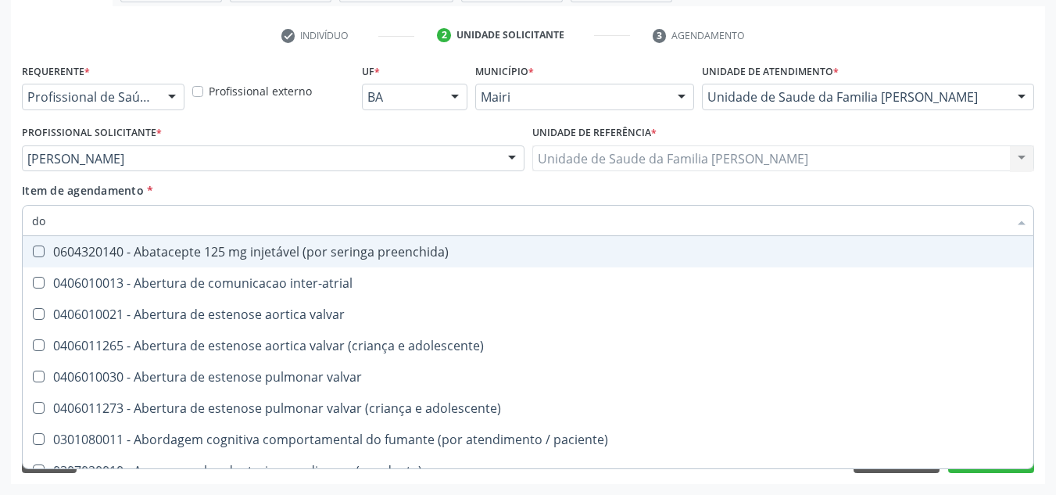
checkbox \(par\) "true"
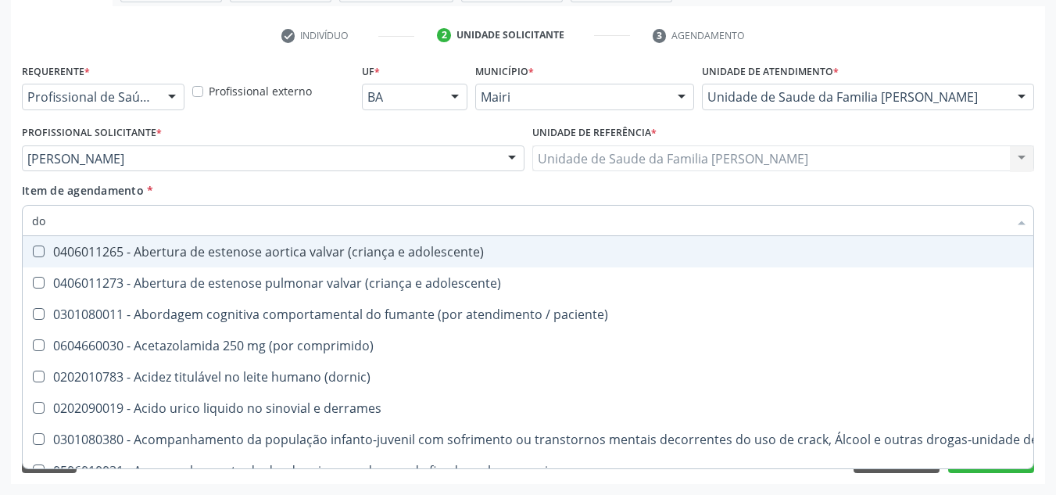
type input "dos"
checkbox uterino "true"
checkbox transplantado "true"
checkbox x "true"
checkbox urostomizados "true"
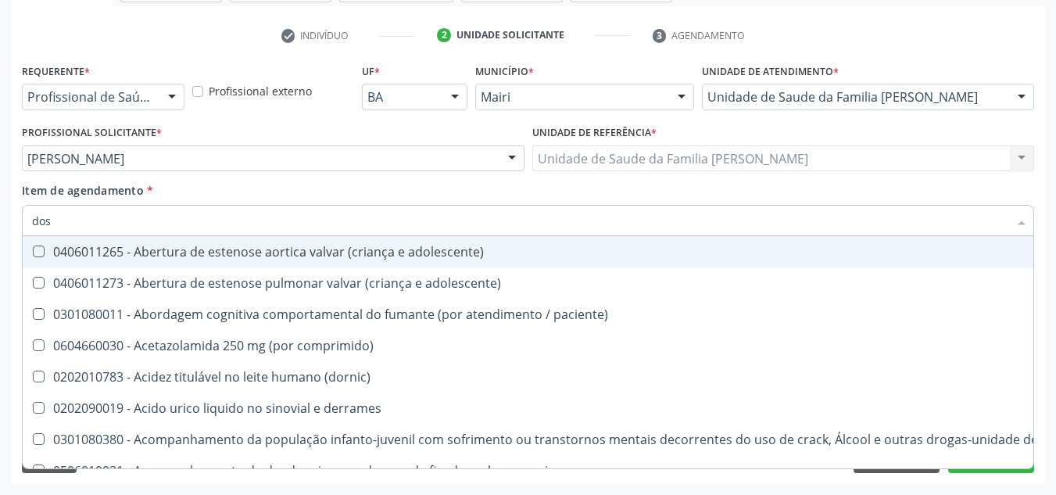
checkbox adolescente\) "true"
checkbox hdl "false"
checkbox ldl "false"
checkbox total "false"
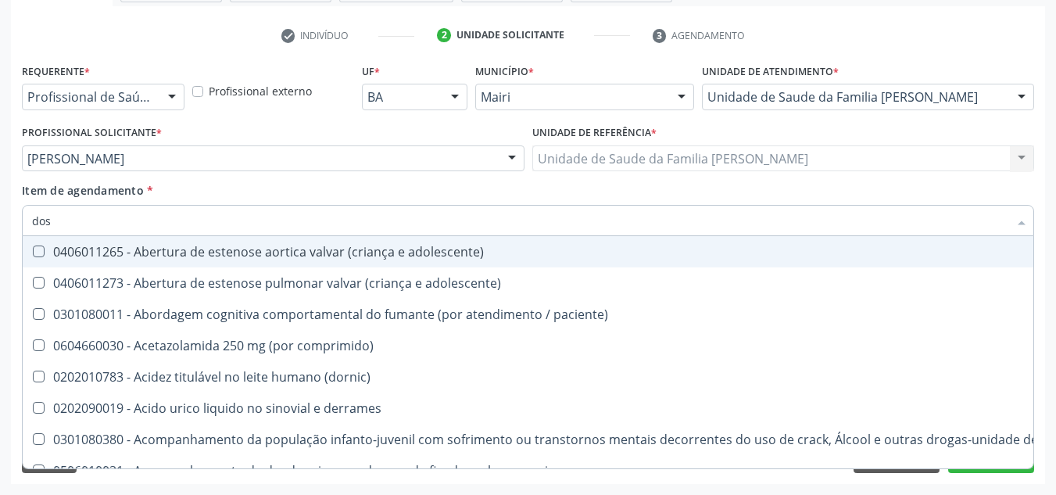
checkbox creatinina "false"
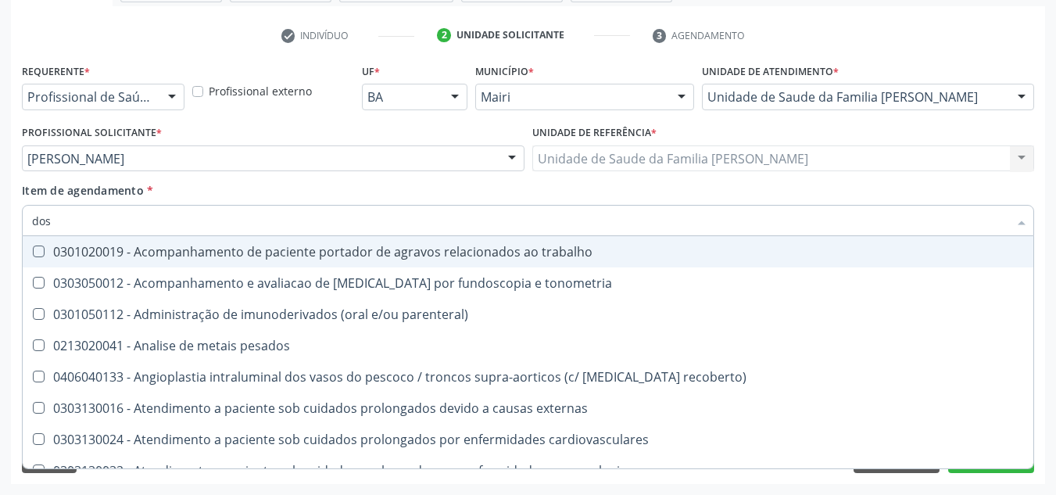
type input "dosa"
checkbox acetona "true"
checkbox \(serotonina\) "true"
checkbox ascorbico "true"
checkbox urico "true"
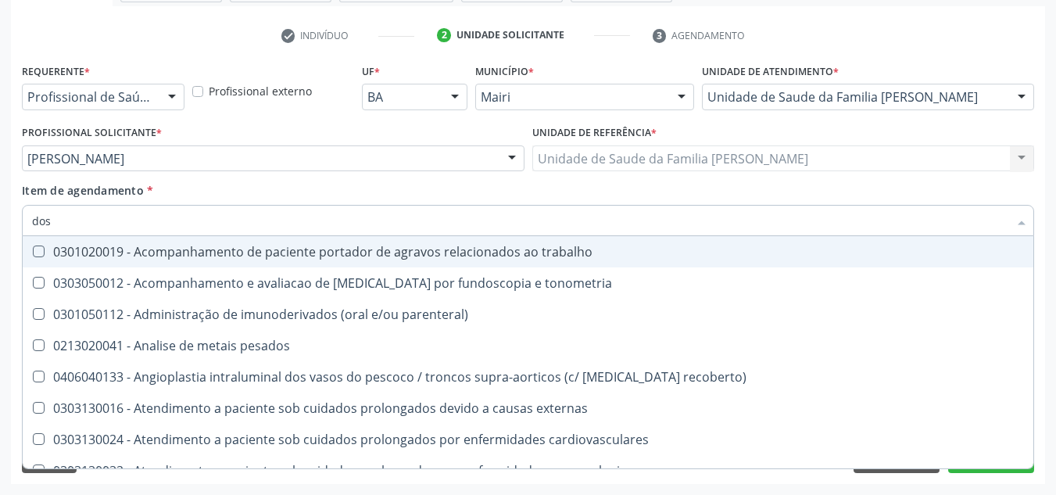
checkbox hdl "false"
checkbox ldl "false"
checkbox total "false"
checkbox creatinina "false"
checkbox \(lh\) "true"
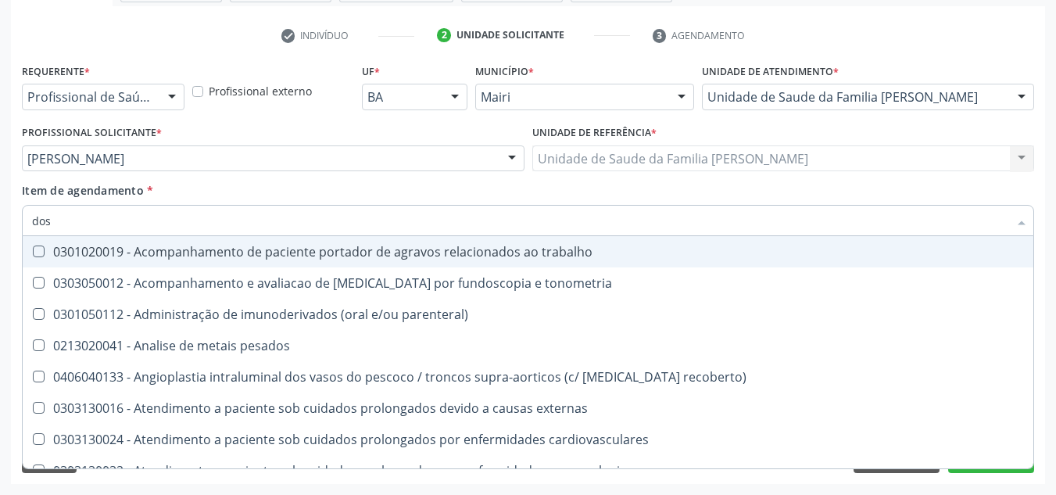
checkbox \(tsh\) "true"
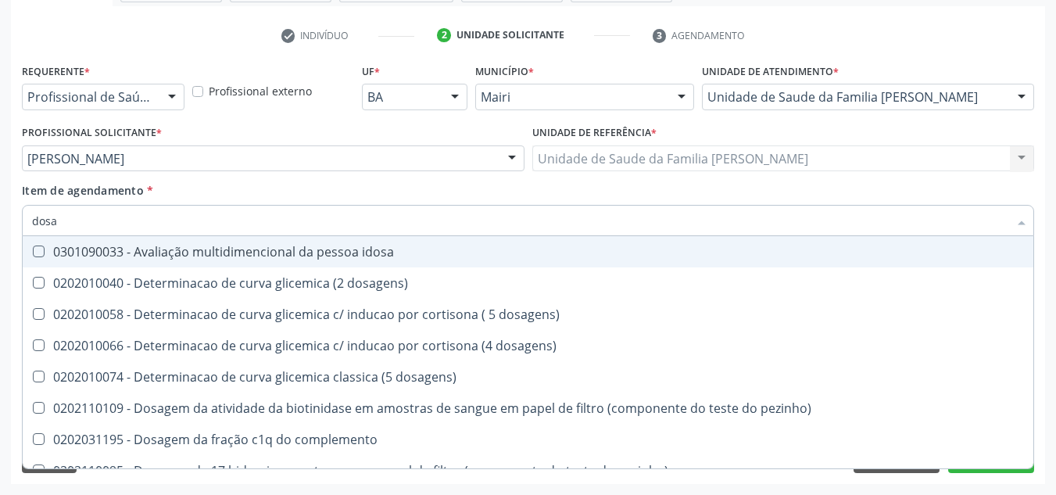
type input "dosag"
checkbox cobre "true"
checkbox total "false"
checkbox cortisol "true"
checkbox creatinina "false"
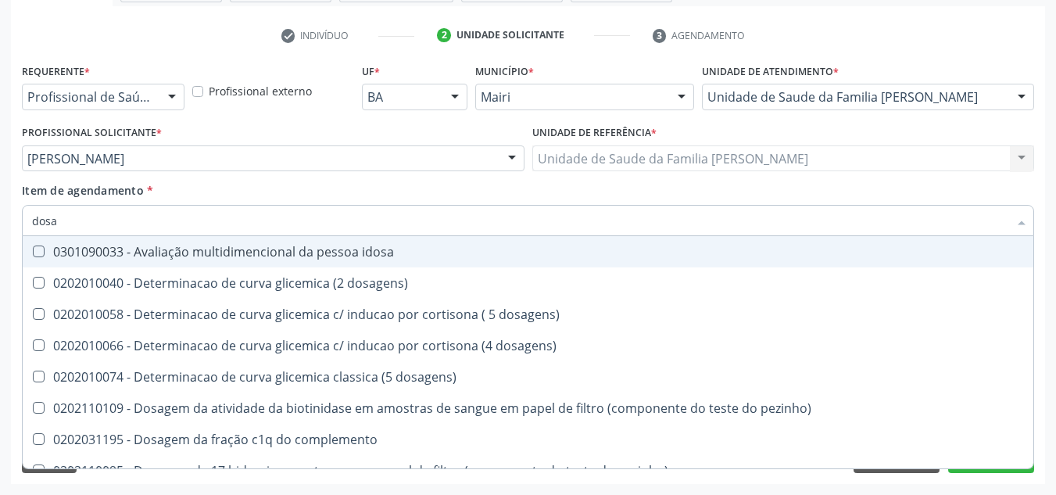
checkbox livre\) "true"
checkbox \(tgp\) "false"
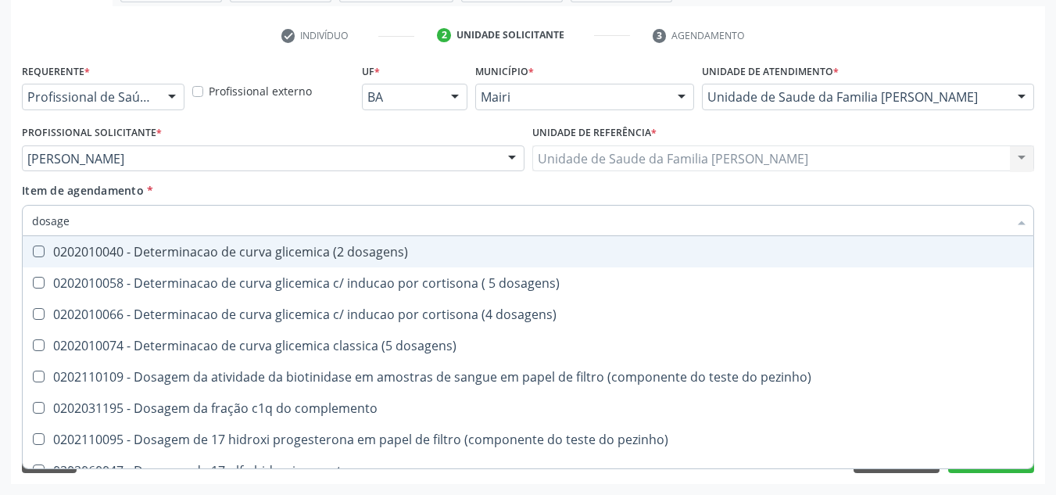
type input "dosagem"
checkbox citrato "true"
checkbox cloreto "true"
checkbox suor "true"
checkbox hdl "false"
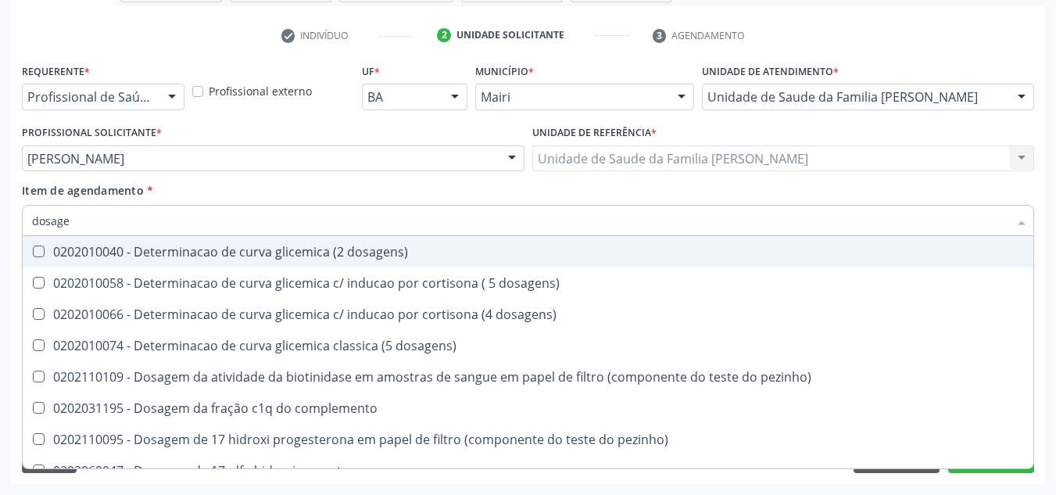
checkbox ldl "false"
checkbox total "false"
checkbox colinesterase "true"
checkbox creatinina "false"
checkbox tiocianato "true"
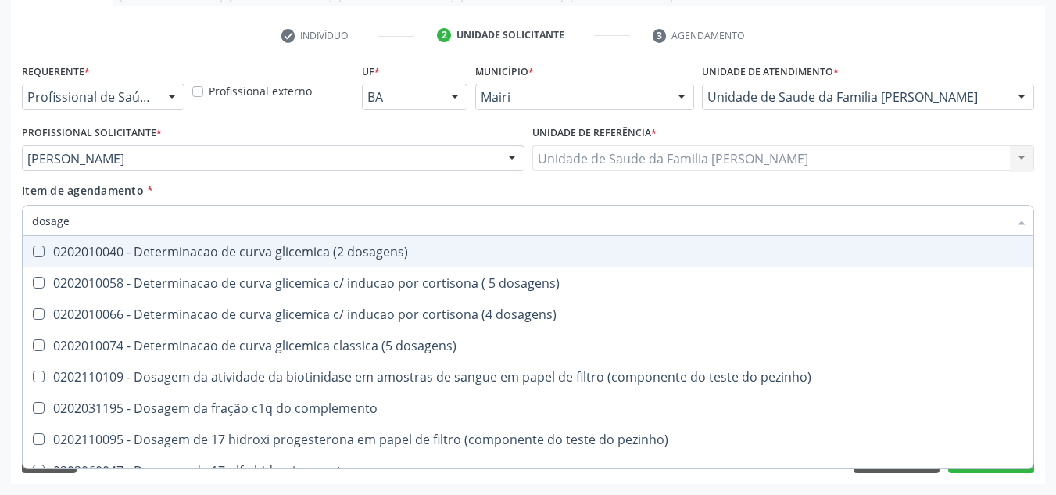
checkbox tireoglobulina "true"
checkbox \(tgo\) "false"
checkbox \(tgp\) "false"
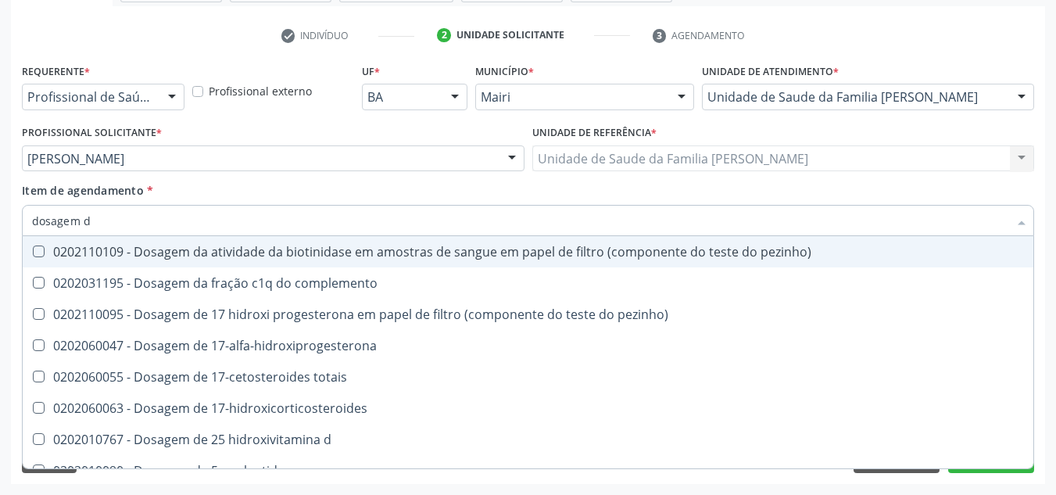
type input "dosagem de"
checkbox suor "true"
checkbox cobre "true"
checkbox ldl "false"
checkbox total "false"
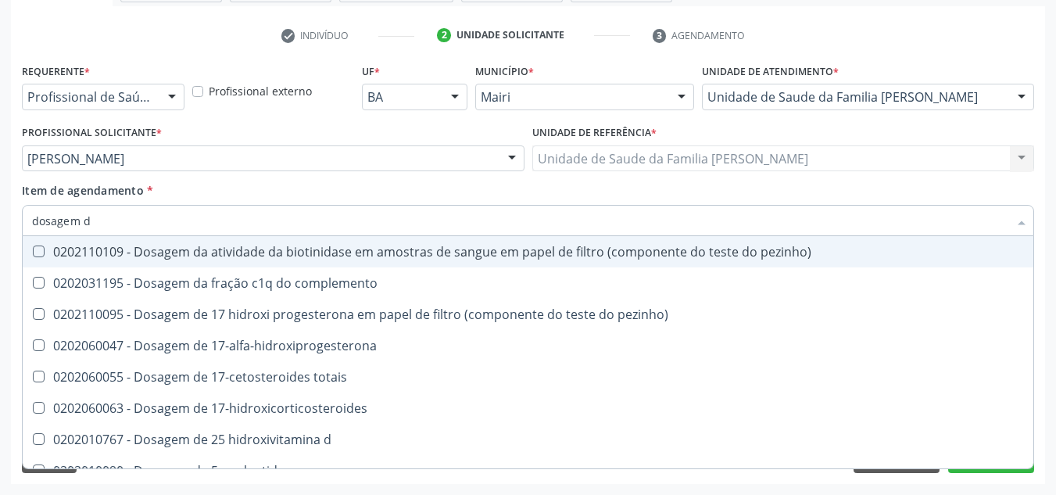
checkbox c4 "true"
checkbox creatinina "false"
checkbox \(t4\) "true"
checkbox livre\) "true"
checkbox \(tgo\) "false"
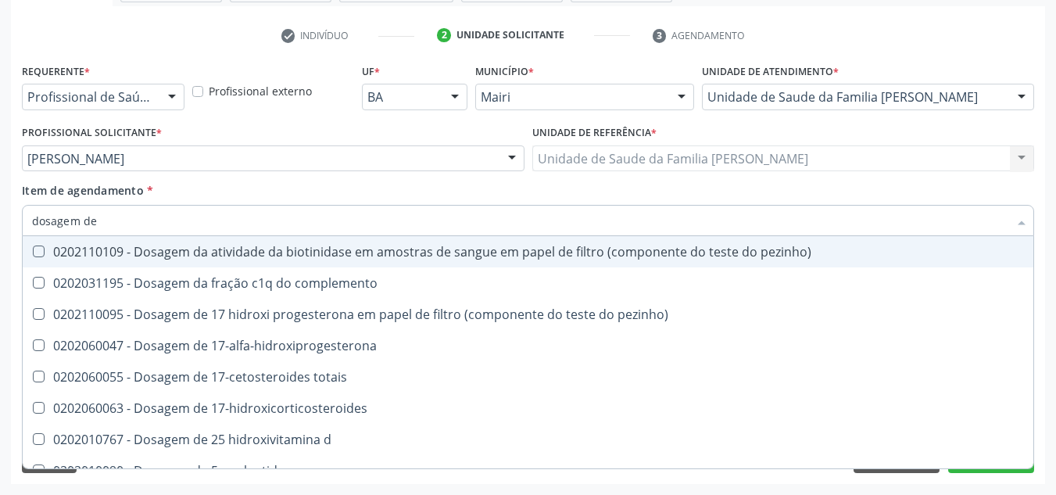
checkbox \(tgp\) "false"
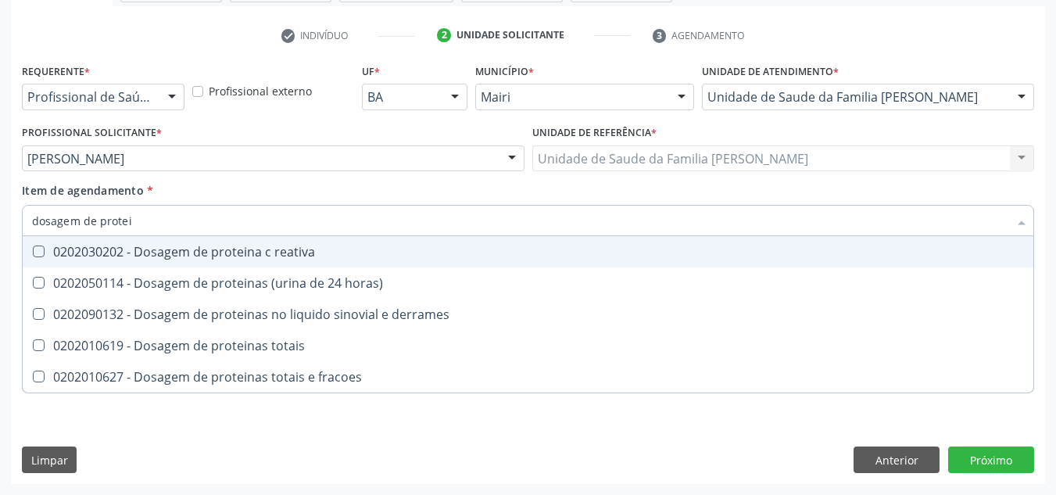
type input "dosagem de protein"
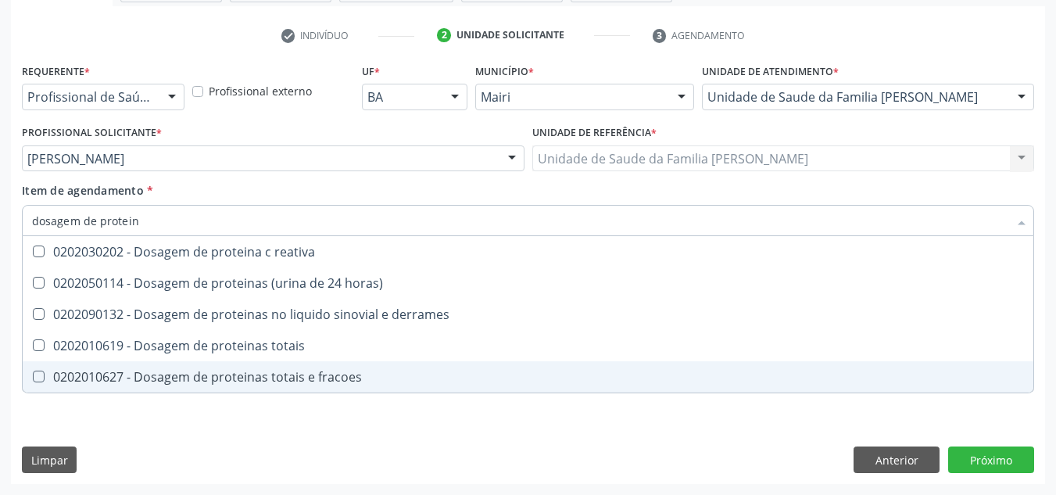
drag, startPoint x: 118, startPoint y: 371, endPoint x: 134, endPoint y: 313, distance: 60.1
click at [120, 371] on div "0202010627 - Dosagem de proteinas totais e fracoes" at bounding box center [528, 376] width 992 height 13
checkbox fracoes "true"
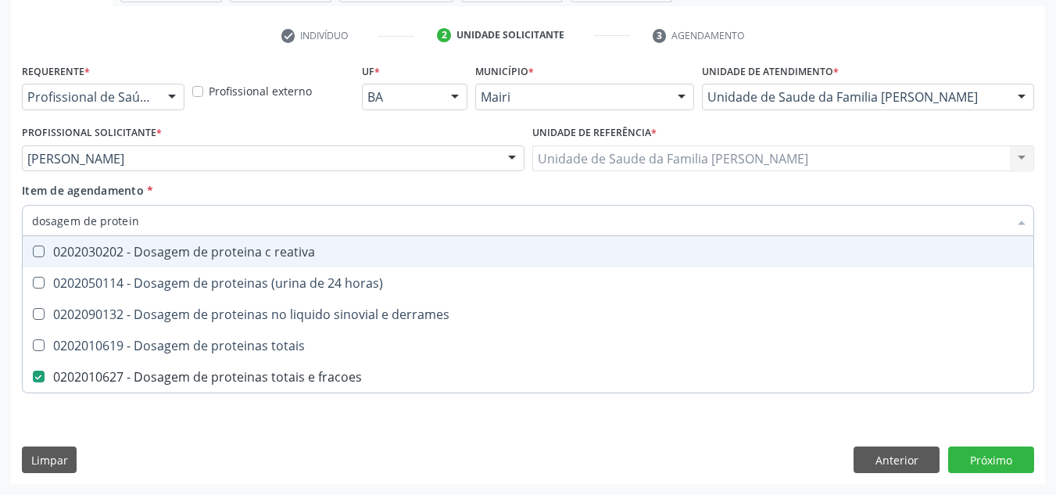
drag, startPoint x: 150, startPoint y: 224, endPoint x: 19, endPoint y: 235, distance: 131.7
click at [19, 235] on div "Item de agendamento * dosagem de protein Desfazer seleção 0202030202 - Dosagem …" at bounding box center [528, 212] width 1020 height 60
checkbox fracoes "false"
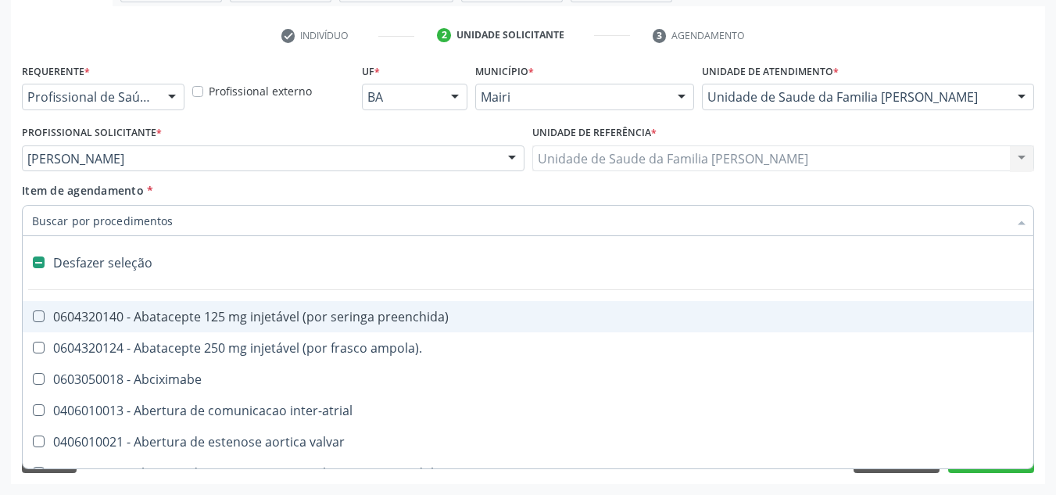
type input "f"
checkbox coclear "true"
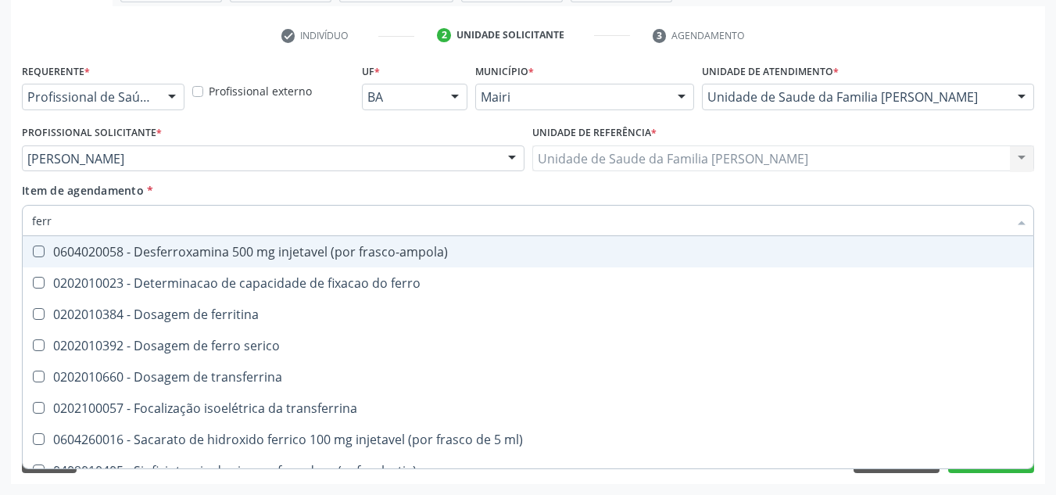
type input "ferro"
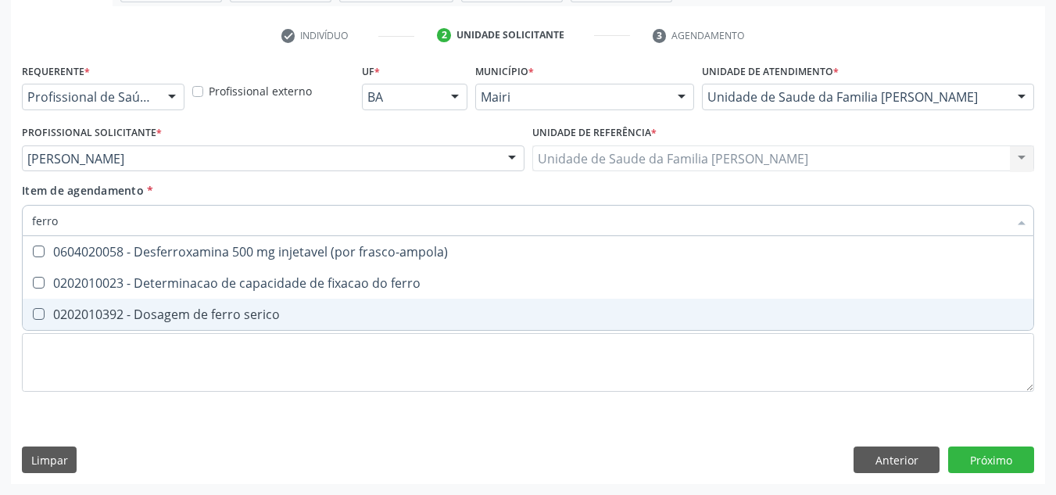
click at [44, 322] on span "0202010392 - Dosagem de ferro serico" at bounding box center [528, 313] width 1010 height 31
checkbox serico "true"
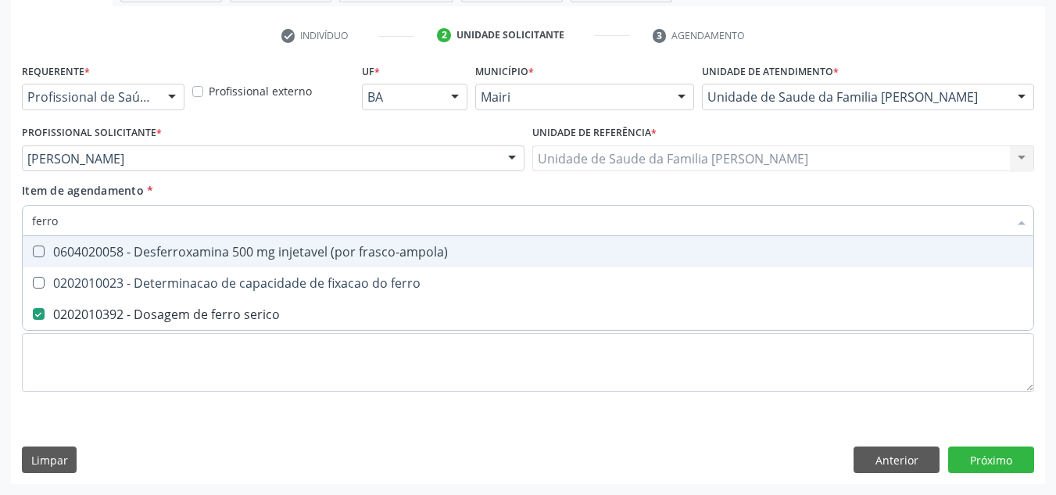
drag, startPoint x: 78, startPoint y: 226, endPoint x: 8, endPoint y: 241, distance: 71.9
click at [8, 241] on div "Acompanhamento Acompanhe a situação das marcações correntes e finalizadas Relat…" at bounding box center [528, 150] width 1056 height 688
checkbox serico "false"
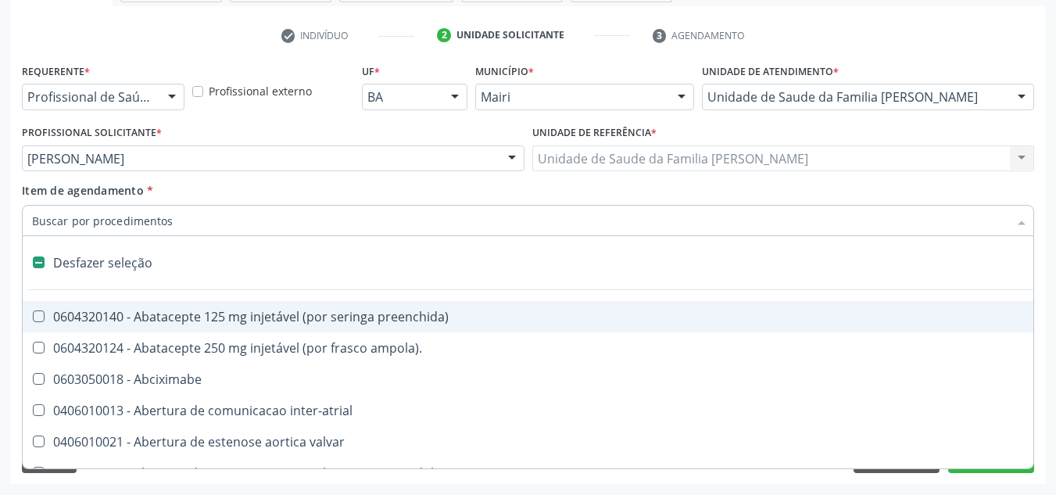
type input "a"
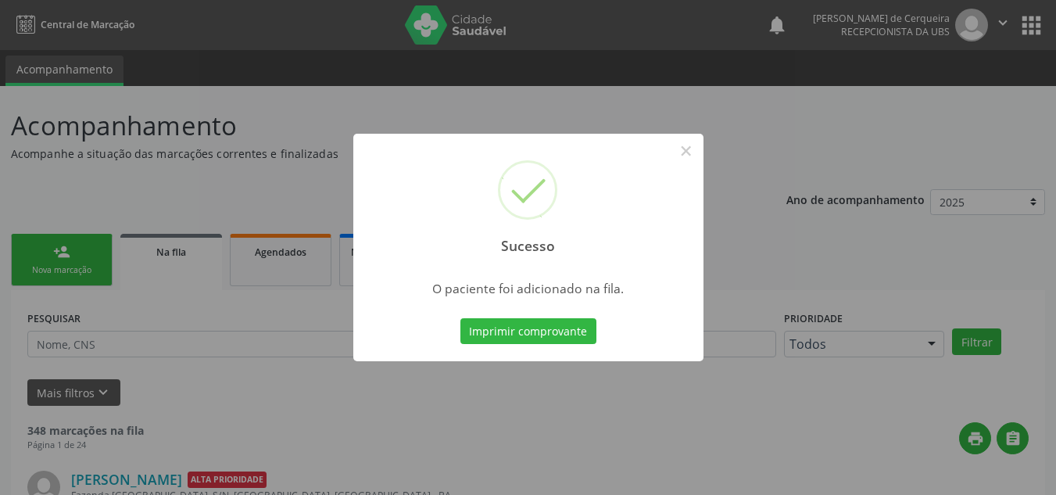
scroll to position [21, 0]
